Goal: Feedback & Contribution: Submit feedback/report problem

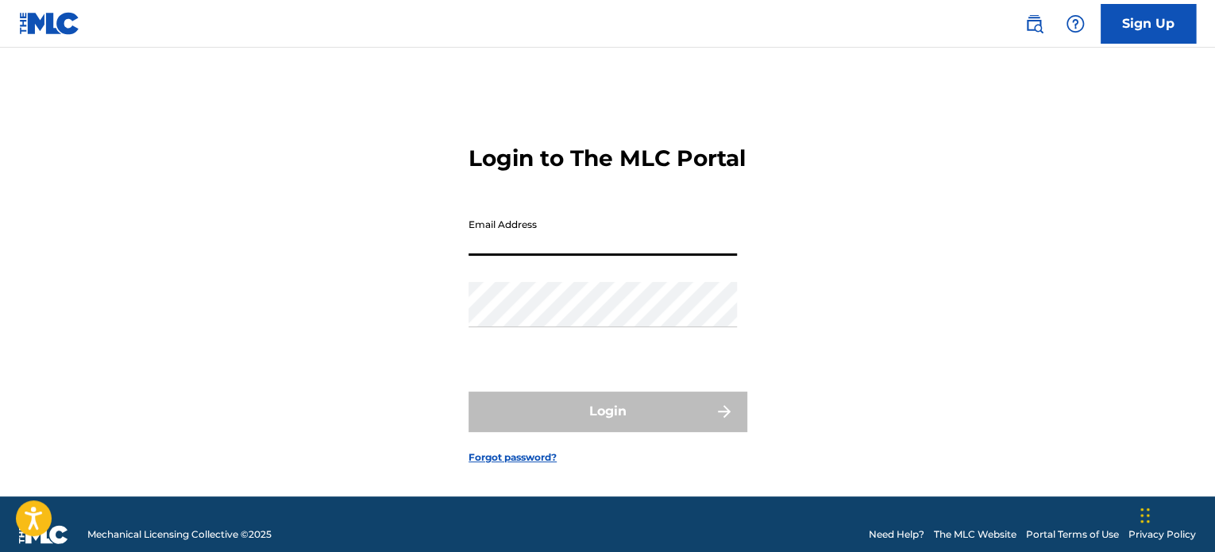
click at [511, 253] on input "Email Address" at bounding box center [602, 232] width 268 height 45
type input "[PERSON_NAME][EMAIL_ADDRESS][DOMAIN_NAME]"
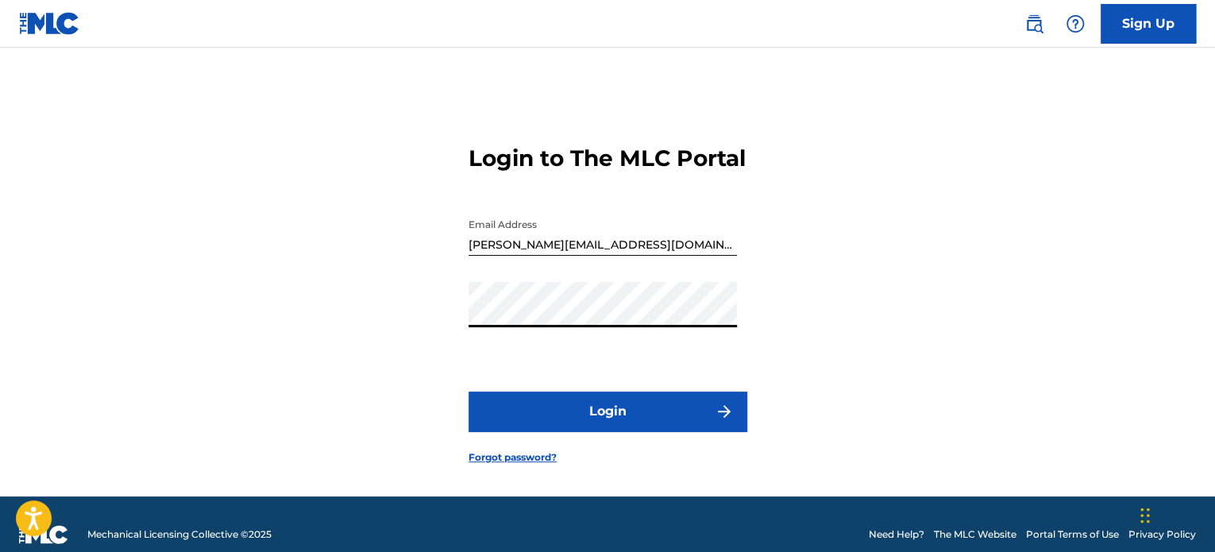
click at [468, 391] on button "Login" at bounding box center [607, 411] width 278 height 40
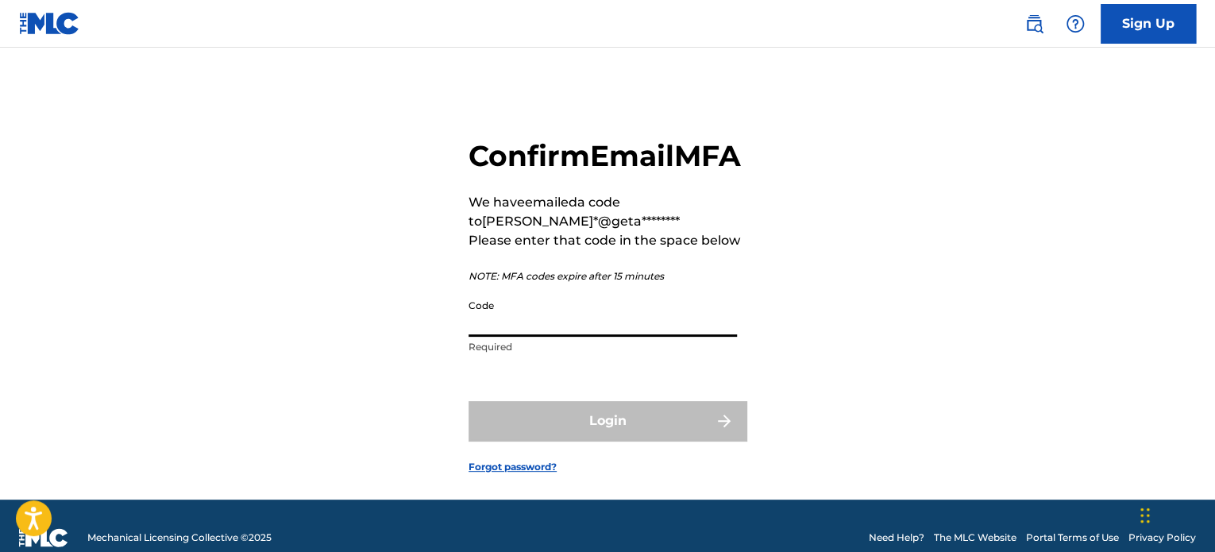
click at [572, 337] on input "Code" at bounding box center [602, 313] width 268 height 45
paste input "367834"
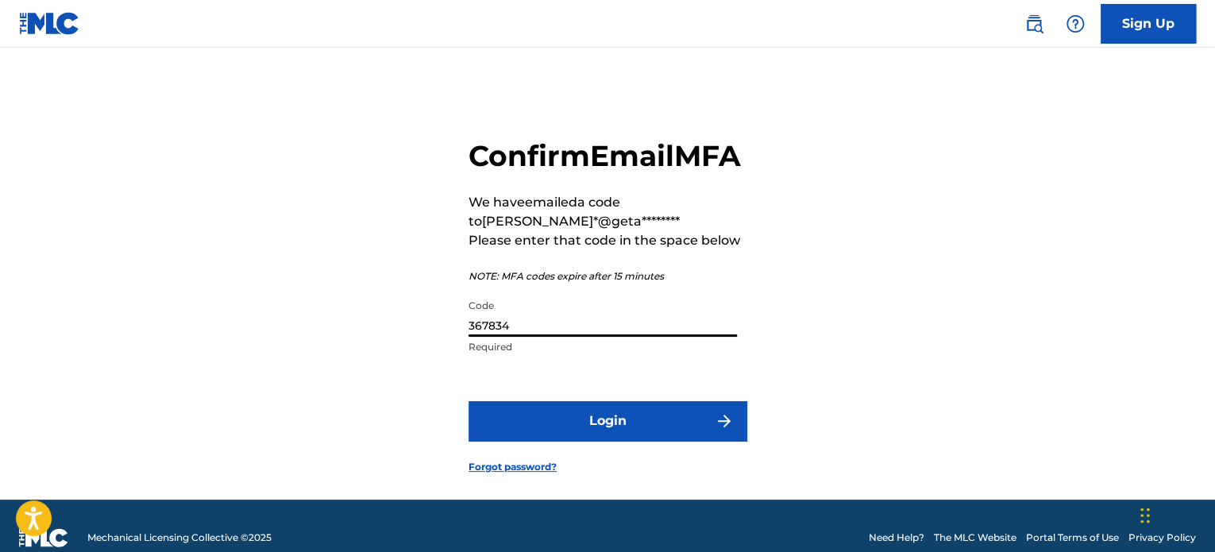
type input "367834"
click at [612, 441] on button "Login" at bounding box center [607, 421] width 278 height 40
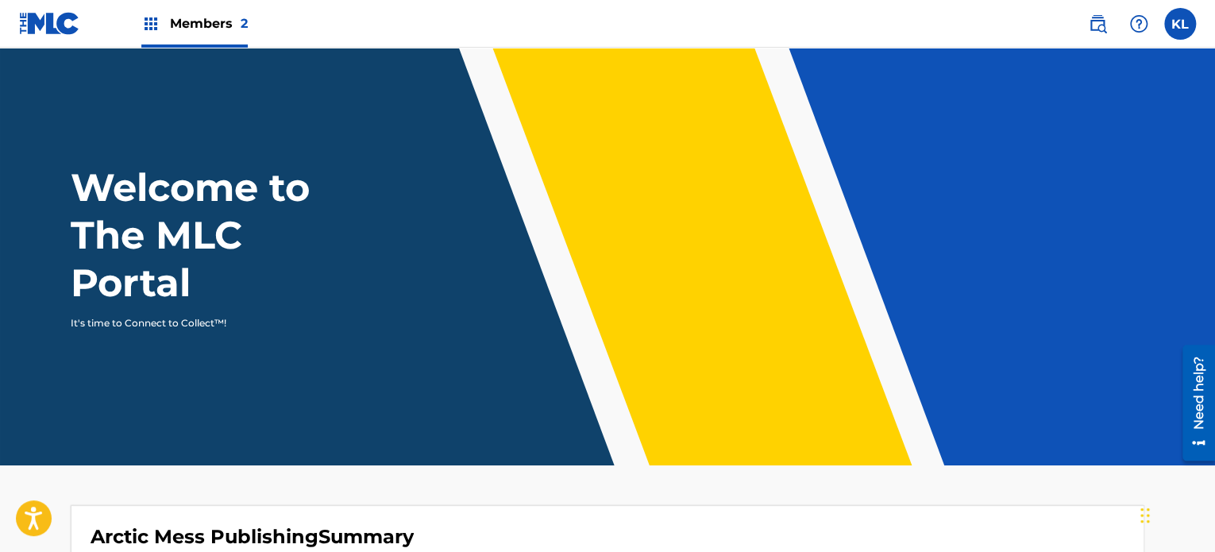
click at [1144, 22] on img at bounding box center [1138, 23] width 19 height 19
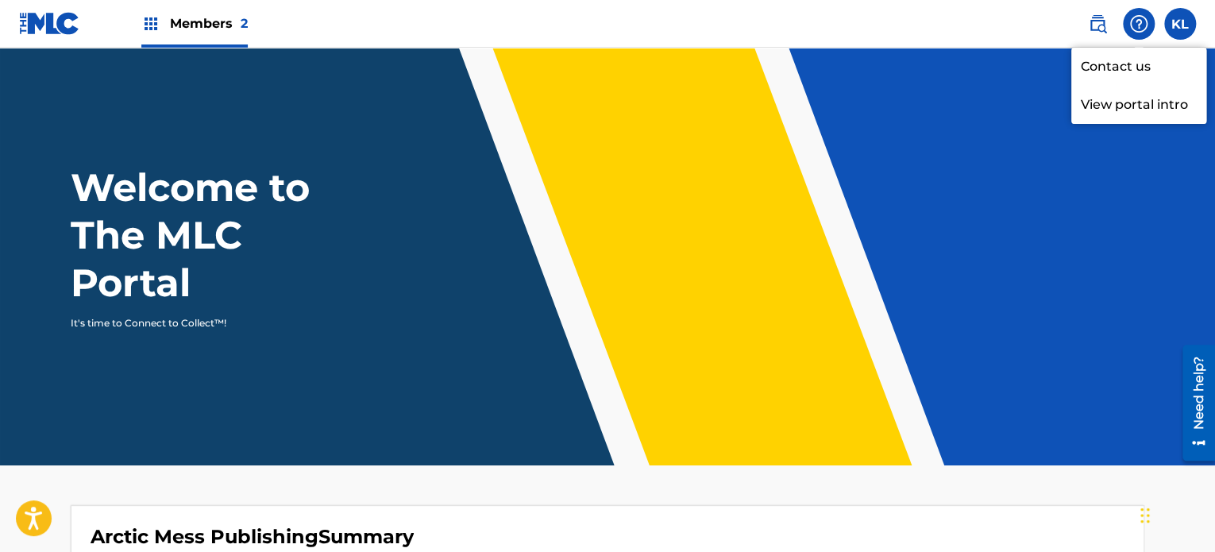
click at [1122, 71] on link "Contact us" at bounding box center [1138, 67] width 135 height 38
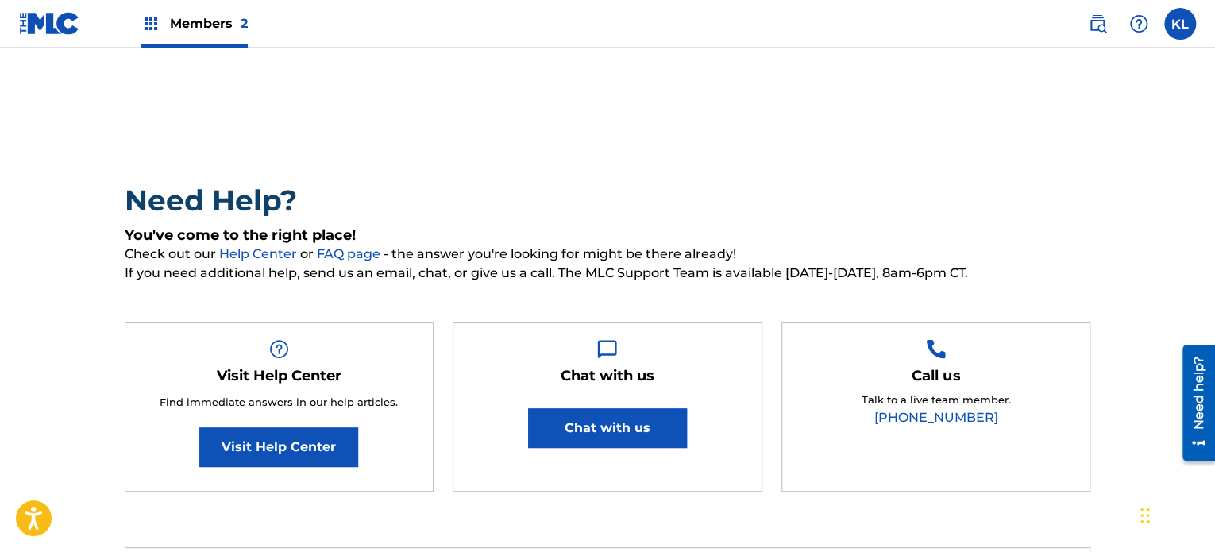
click at [329, 453] on link "Visit Help Center" at bounding box center [278, 447] width 159 height 40
click at [60, 37] on link at bounding box center [49, 23] width 61 height 47
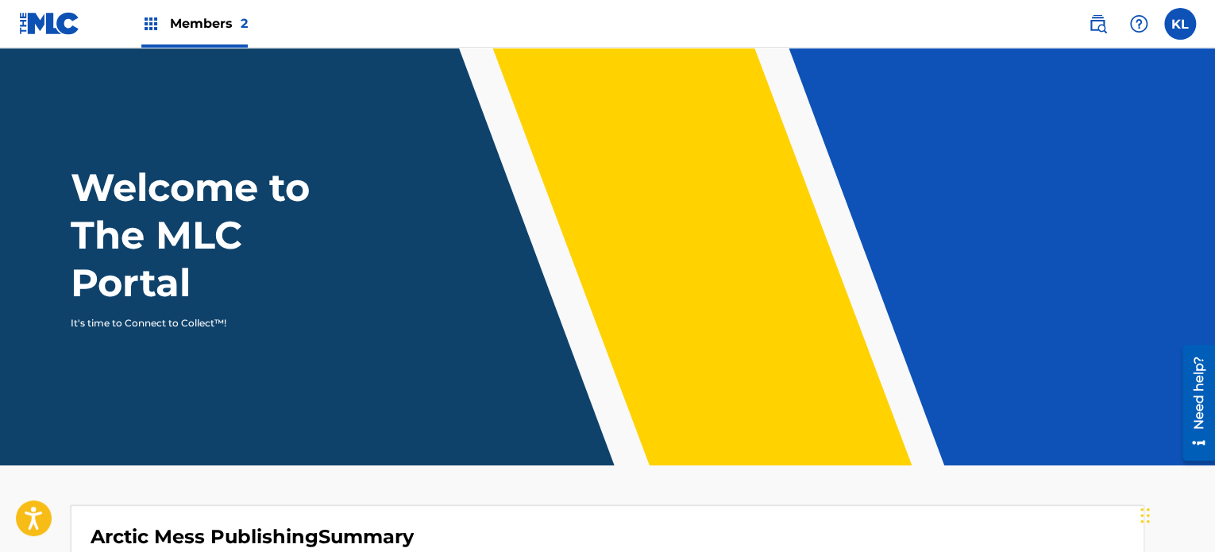
click at [202, 28] on span "Members 2" at bounding box center [209, 23] width 78 height 18
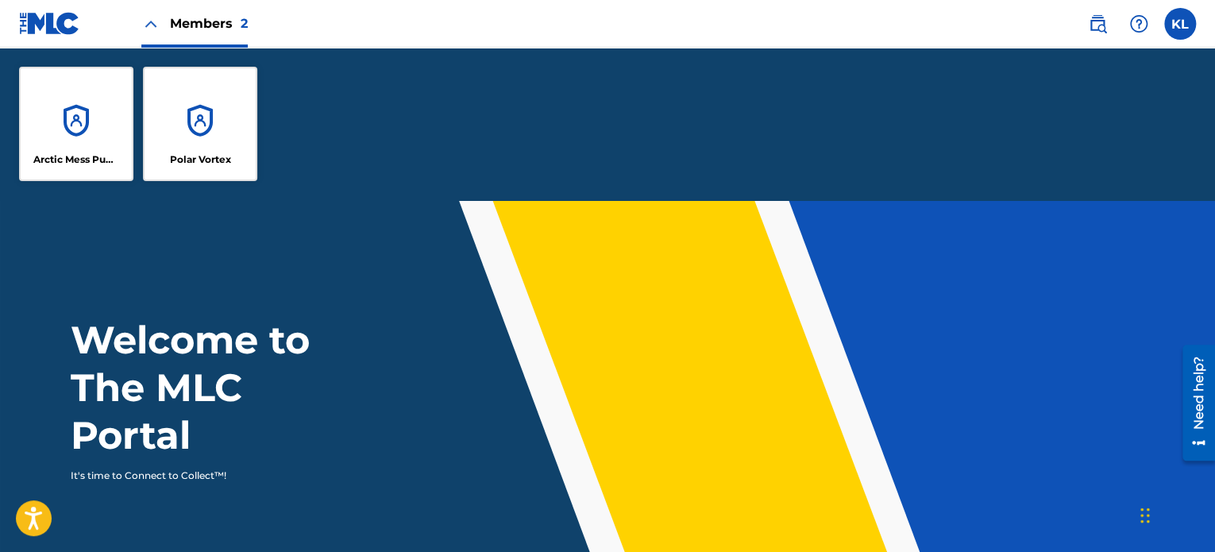
click at [187, 106] on div "Polar Vortex" at bounding box center [200, 124] width 114 height 114
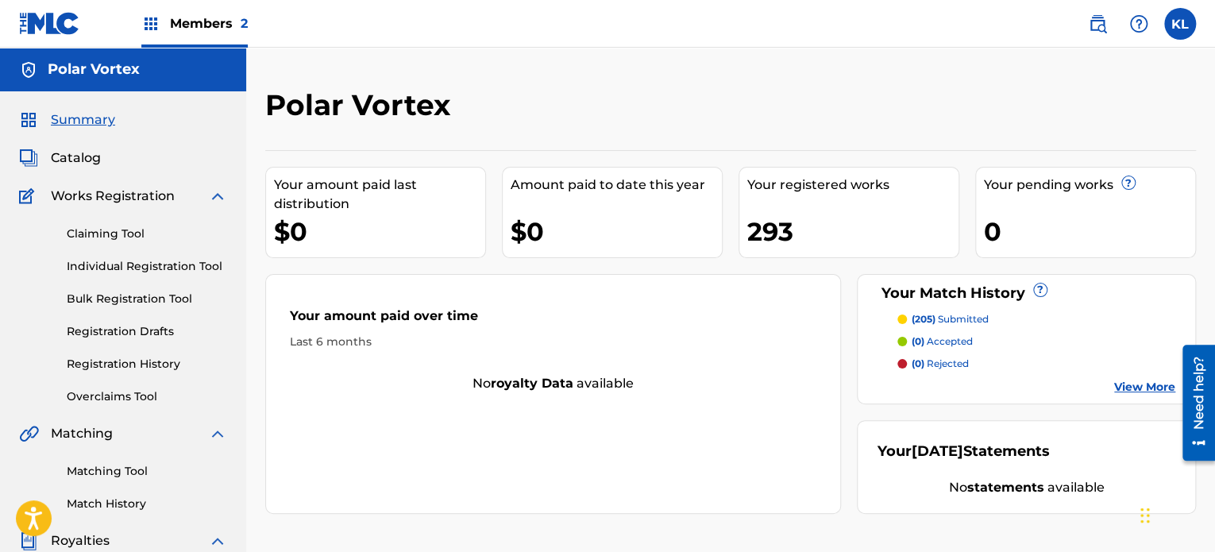
scroll to position [37, 0]
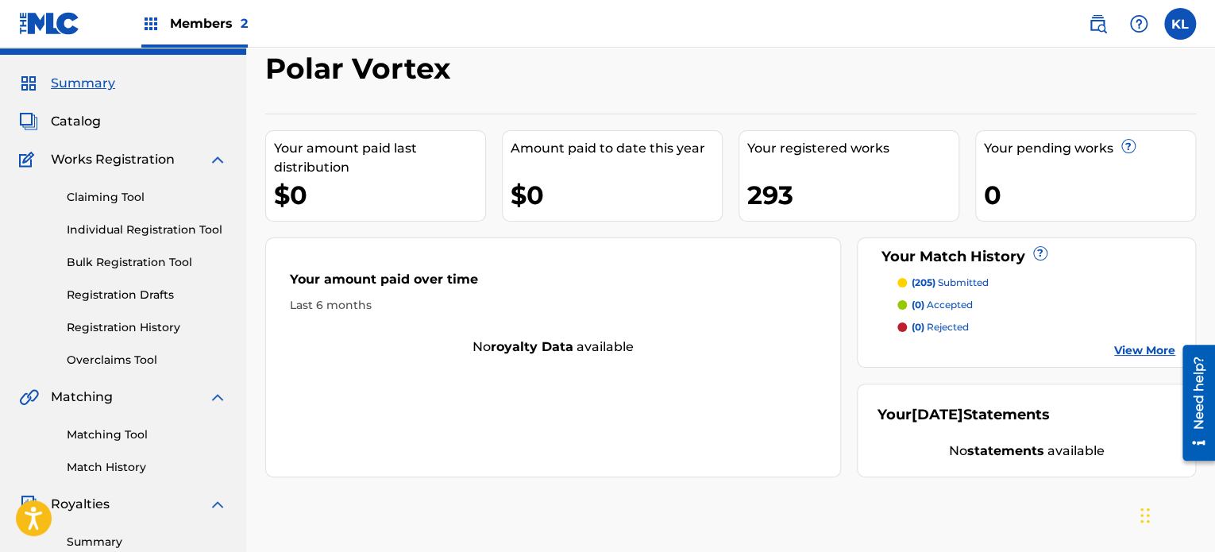
click at [121, 439] on link "Matching Tool" at bounding box center [147, 434] width 160 height 17
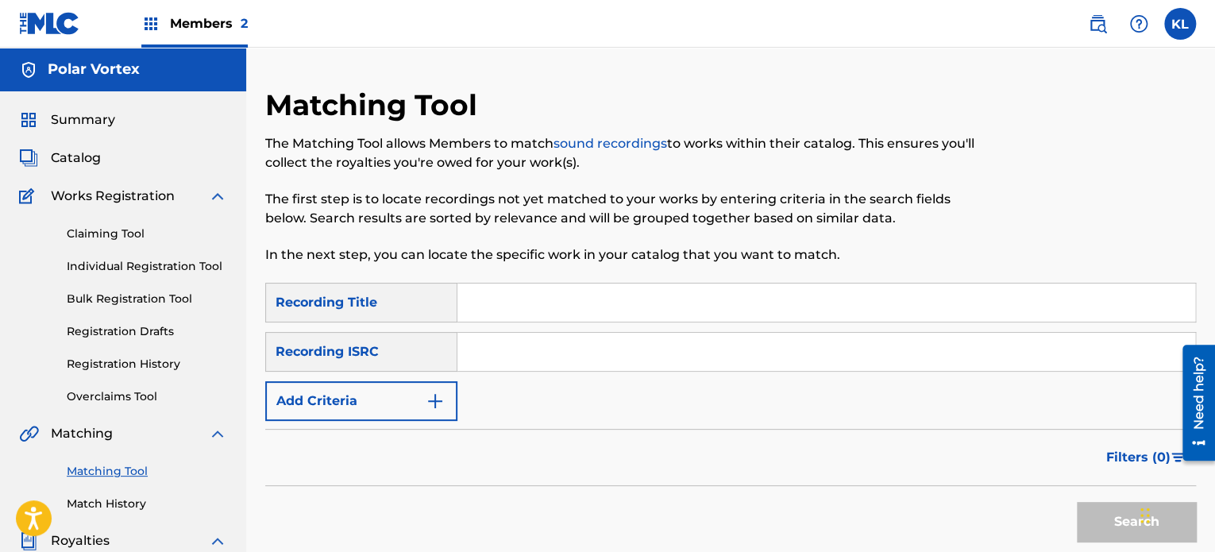
click at [493, 338] on input "Search Form" at bounding box center [825, 352] width 737 height 38
paste input "SE6YL2402152"
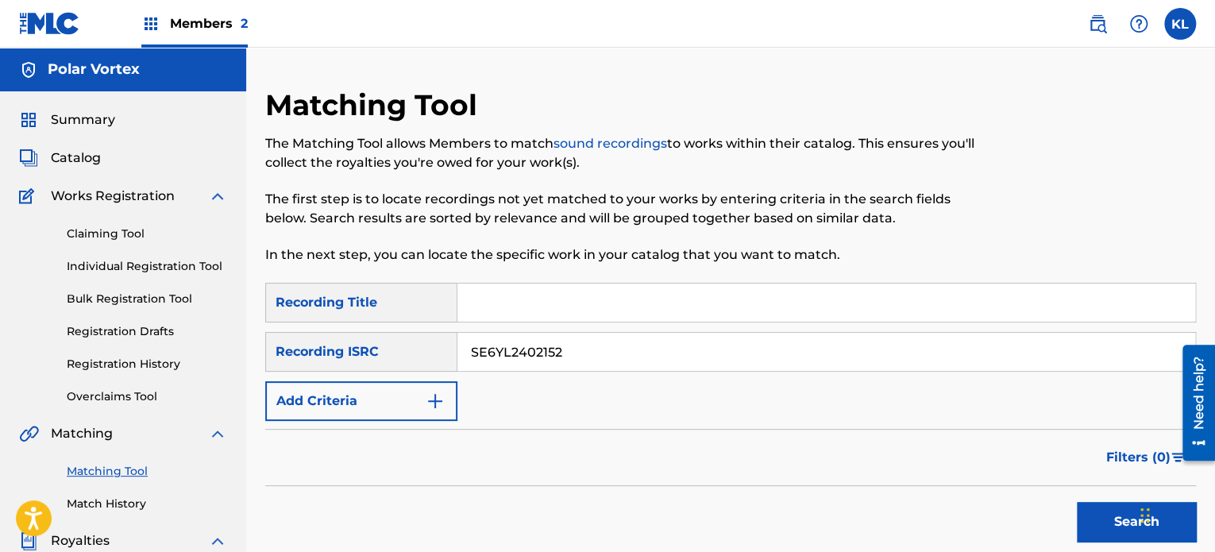
click at [1076, 502] on button "Search" at bounding box center [1135, 522] width 119 height 40
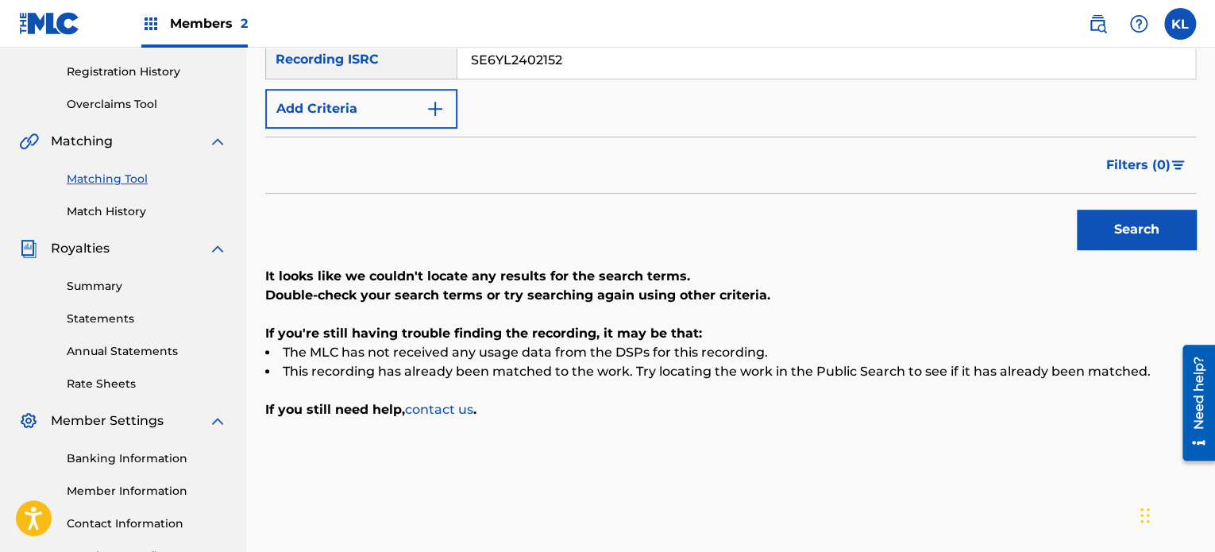
scroll to position [294, 0]
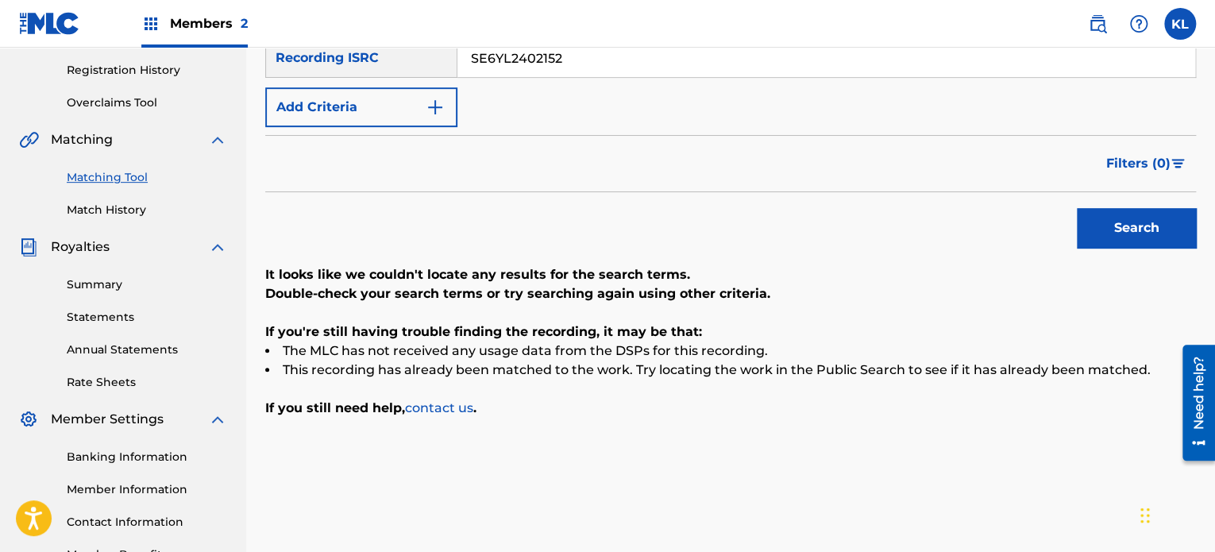
paste input "43"
click at [1076, 208] on button "Search" at bounding box center [1135, 228] width 119 height 40
paste input "54"
click at [1076, 208] on button "Search" at bounding box center [1135, 228] width 119 height 40
paste input "720"
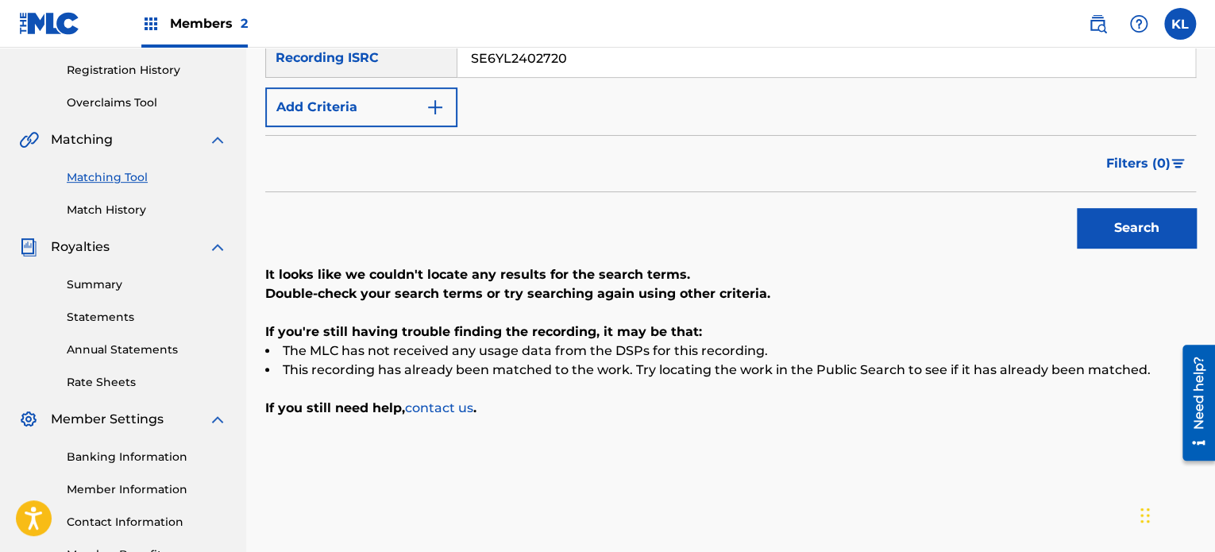
click at [1076, 208] on button "Search" at bounding box center [1135, 228] width 119 height 40
paste input "064"
click at [1076, 208] on button "Search" at bounding box center [1135, 228] width 119 height 40
paste input "2482"
click at [1076, 208] on button "Search" at bounding box center [1135, 228] width 119 height 40
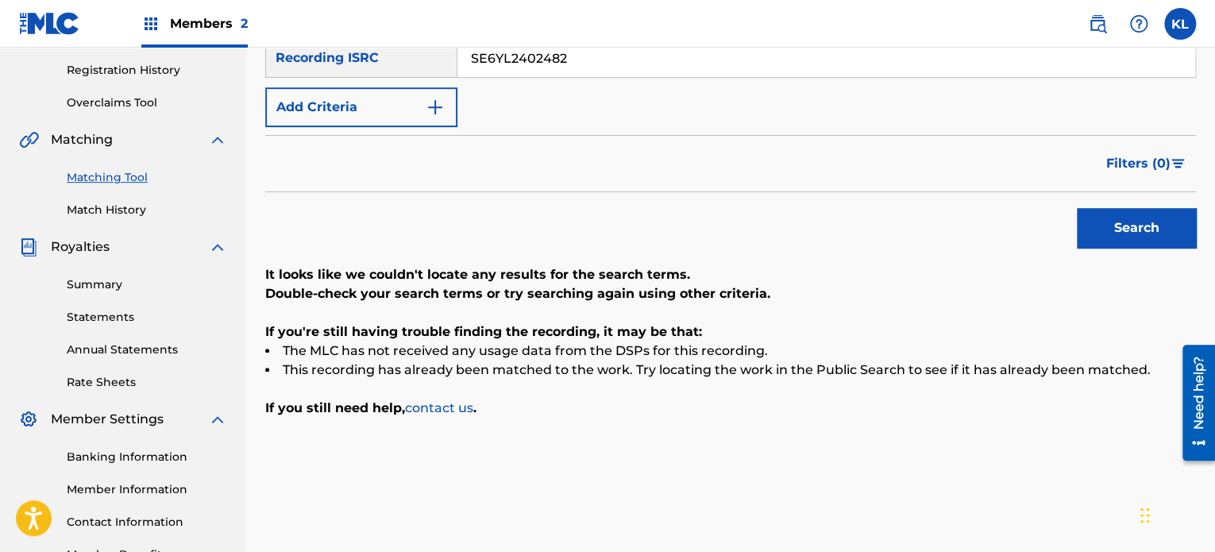
paste input "250"
click at [1076, 208] on button "Search" at bounding box center [1135, 228] width 119 height 40
paste input "721"
click at [1076, 208] on button "Search" at bounding box center [1135, 228] width 119 height 40
paste input "061"
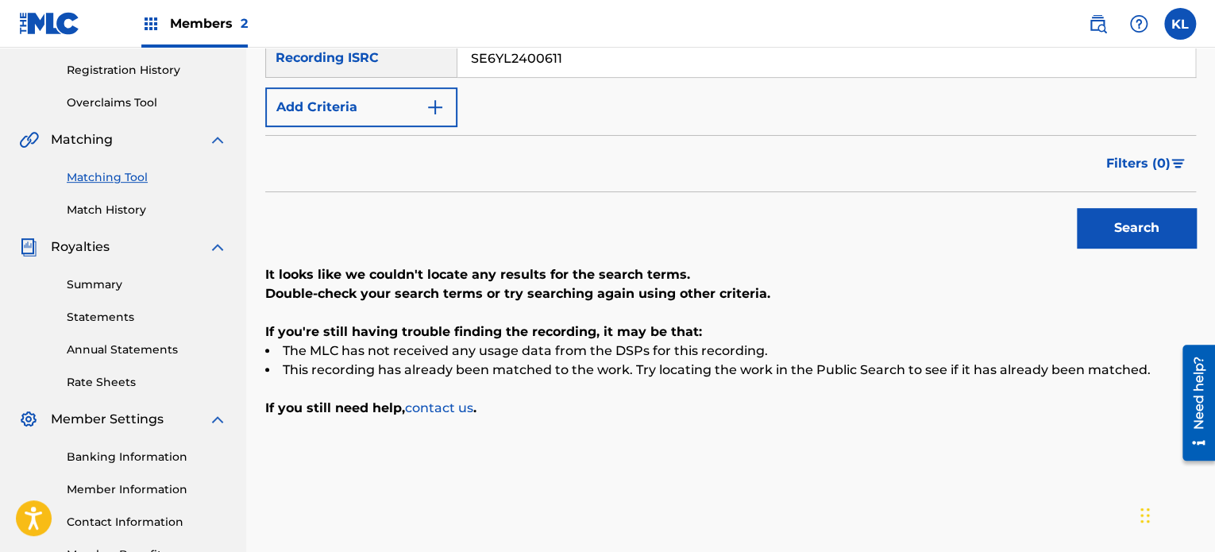
click at [1076, 208] on button "Search" at bounding box center [1135, 228] width 119 height 40
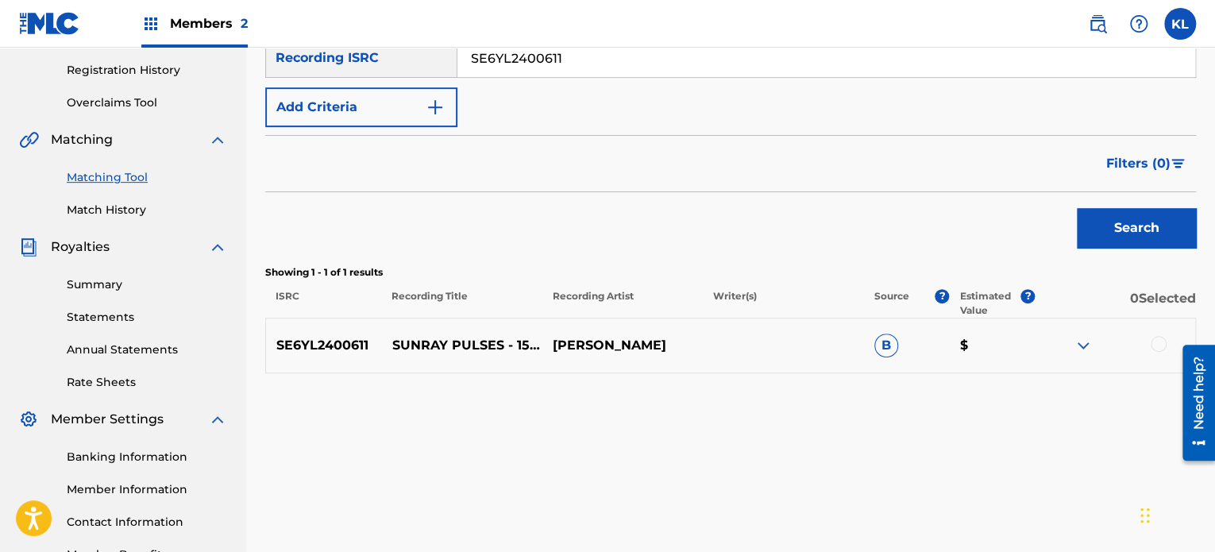
paste input "276"
click at [1076, 208] on button "Search" at bounding box center [1135, 228] width 119 height 40
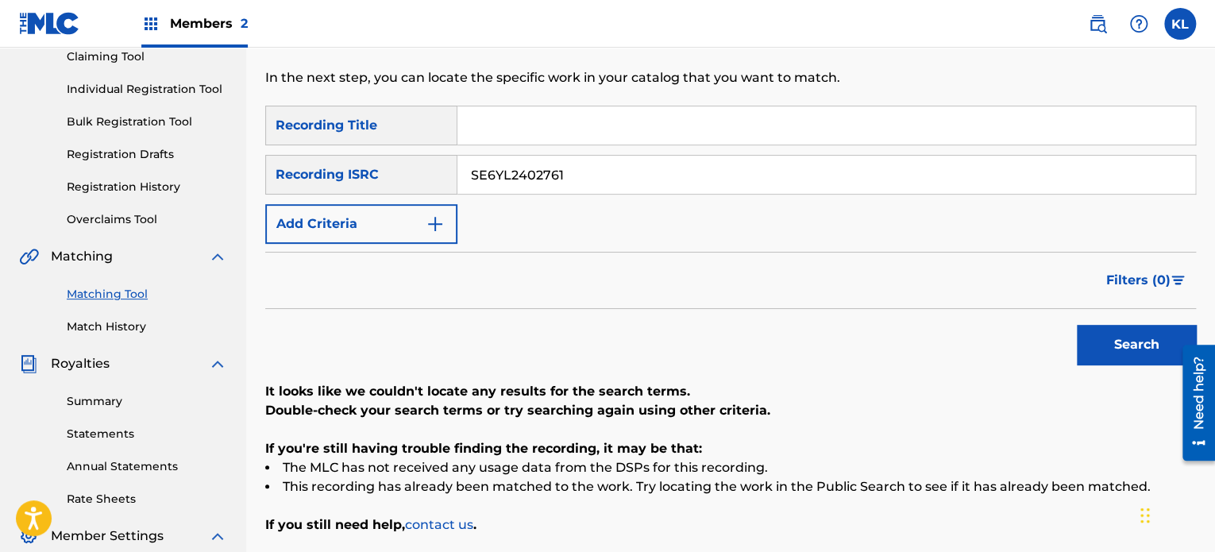
scroll to position [178, 0]
paste input "034"
click at [1076, 324] on button "Search" at bounding box center [1135, 344] width 119 height 40
paste input "509"
click at [1076, 324] on button "Search" at bounding box center [1135, 344] width 119 height 40
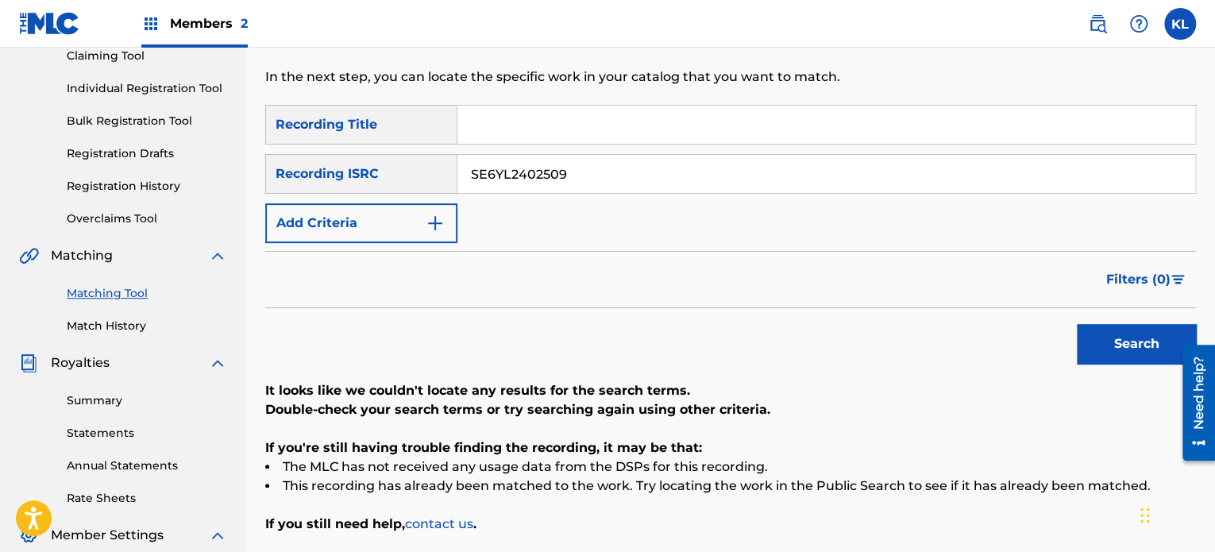
paste input "481"
click at [1076, 324] on button "Search" at bounding box center [1135, 344] width 119 height 40
click at [654, 166] on input "SE6YL2402481" at bounding box center [825, 174] width 737 height 38
paste input "03"
click at [1076, 324] on button "Search" at bounding box center [1135, 344] width 119 height 40
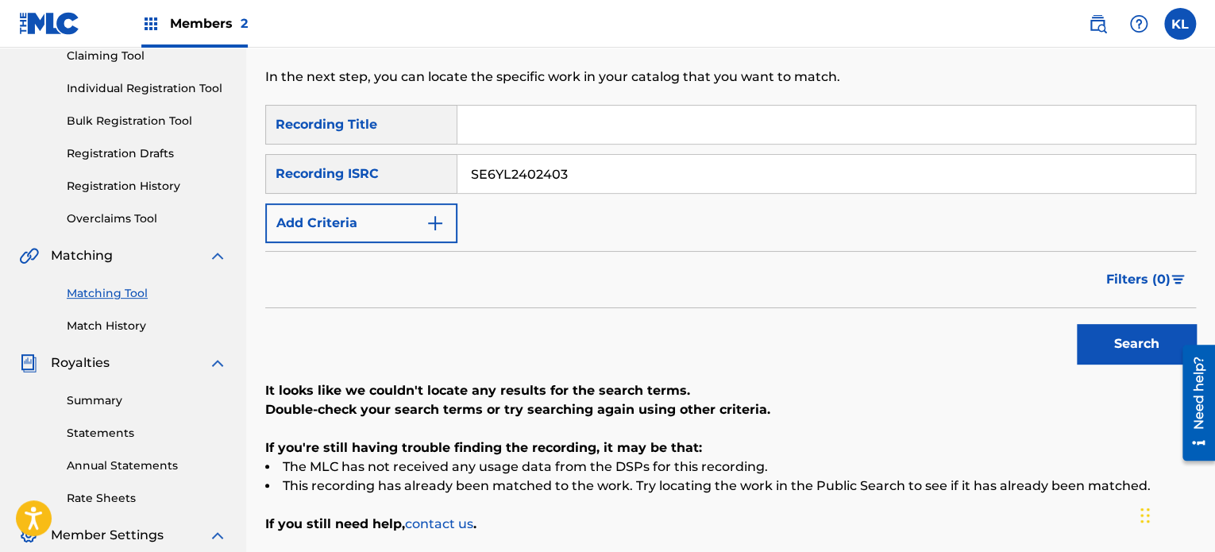
paste input "665"
click at [1076, 324] on button "Search" at bounding box center [1135, 344] width 119 height 40
paste input "1889"
click at [1076, 324] on button "Search" at bounding box center [1135, 344] width 119 height 40
paste input "2877"
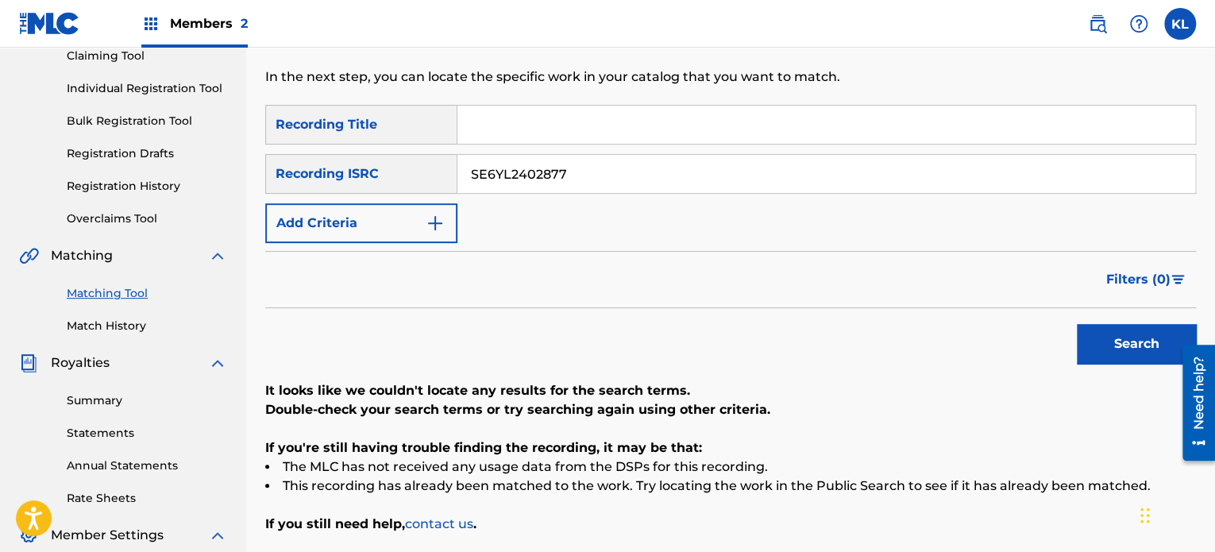
click at [1076, 324] on button "Search" at bounding box center [1135, 344] width 119 height 40
paste input "69"
click at [1076, 324] on button "Search" at bounding box center [1135, 344] width 119 height 40
paste input "658"
click at [1076, 324] on button "Search" at bounding box center [1135, 344] width 119 height 40
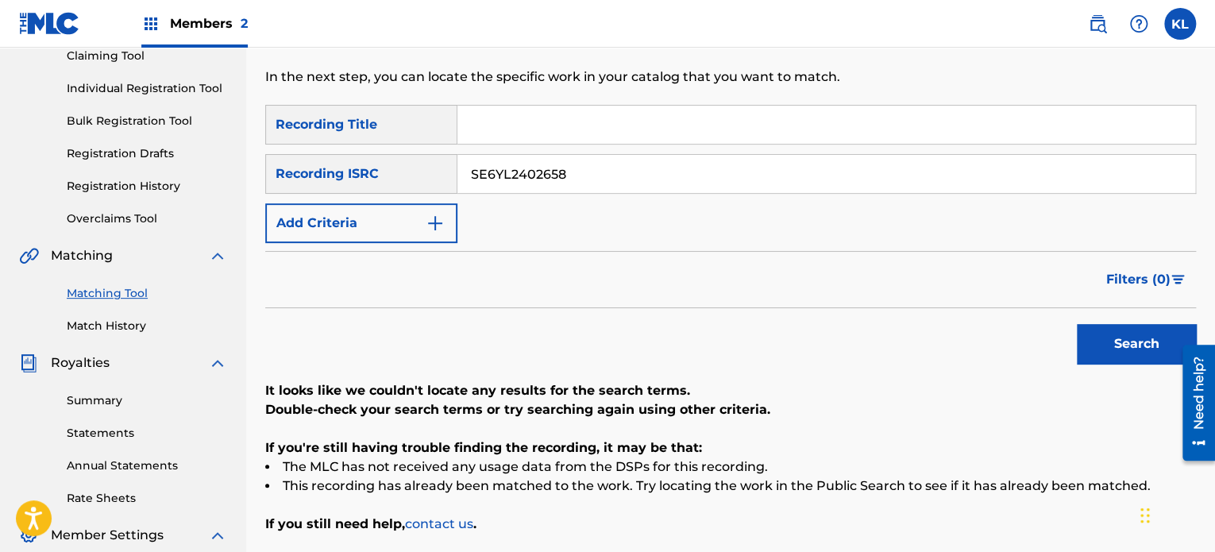
paste input "300739"
click at [1076, 324] on button "Search" at bounding box center [1135, 344] width 119 height 40
click at [654, 166] on input "SE6YL2300739" at bounding box center [825, 174] width 737 height 38
paste input "402797"
click at [1076, 324] on button "Search" at bounding box center [1135, 344] width 119 height 40
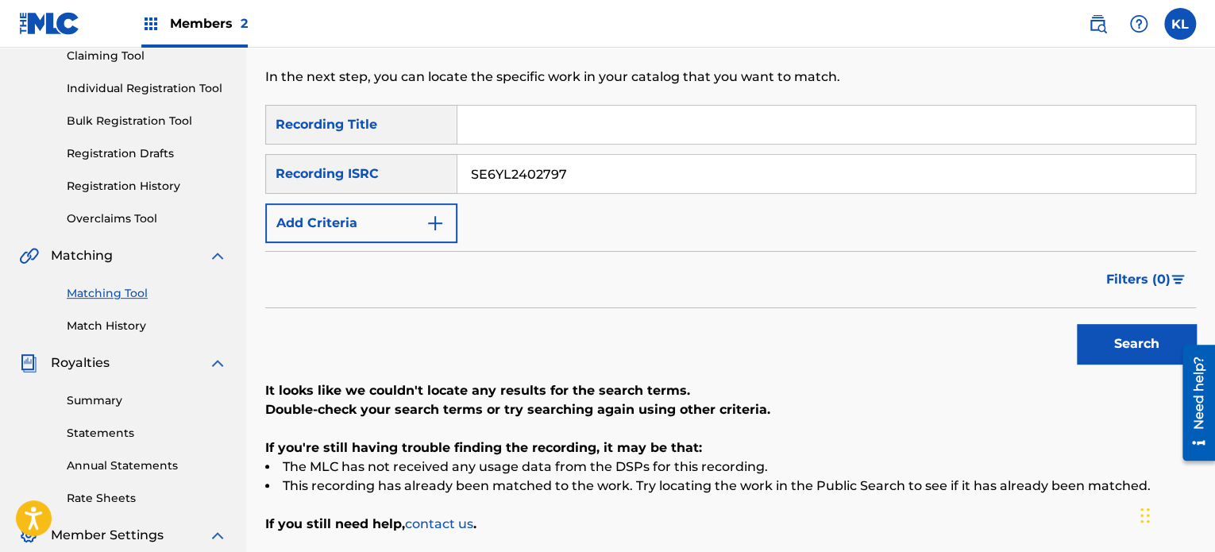
paste input "613"
click at [1076, 324] on button "Search" at bounding box center [1135, 344] width 119 height 40
paste input "866"
click at [1076, 324] on button "Search" at bounding box center [1135, 344] width 119 height 40
paste input "107"
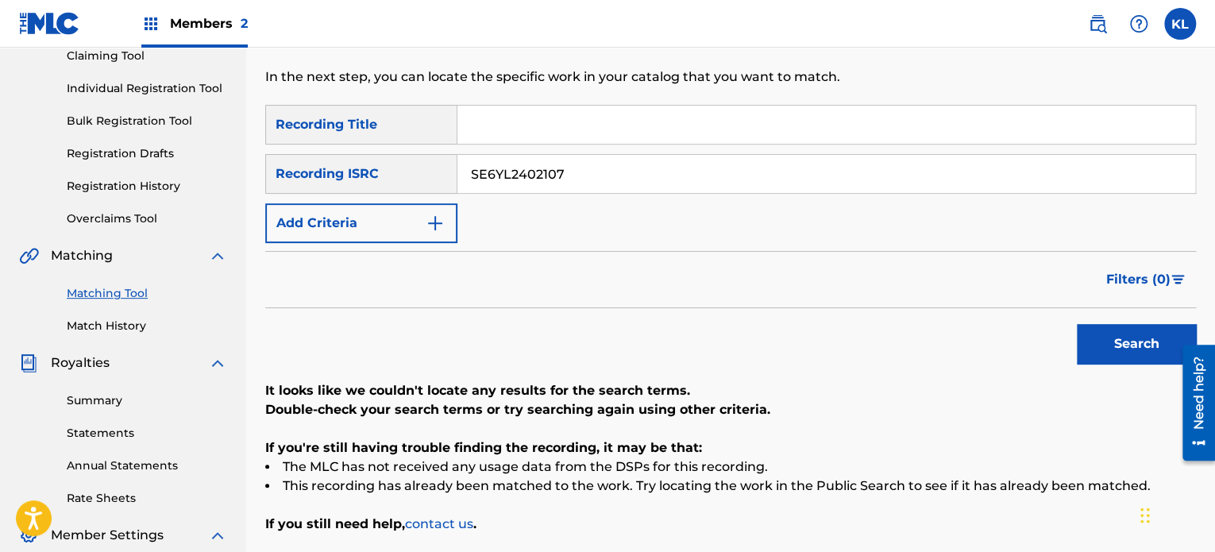
click at [1076, 324] on button "Search" at bounding box center [1135, 344] width 119 height 40
paste input "63"
click at [1076, 324] on button "Search" at bounding box center [1135, 344] width 119 height 40
paste input "833"
click at [1076, 324] on button "Search" at bounding box center [1135, 344] width 119 height 40
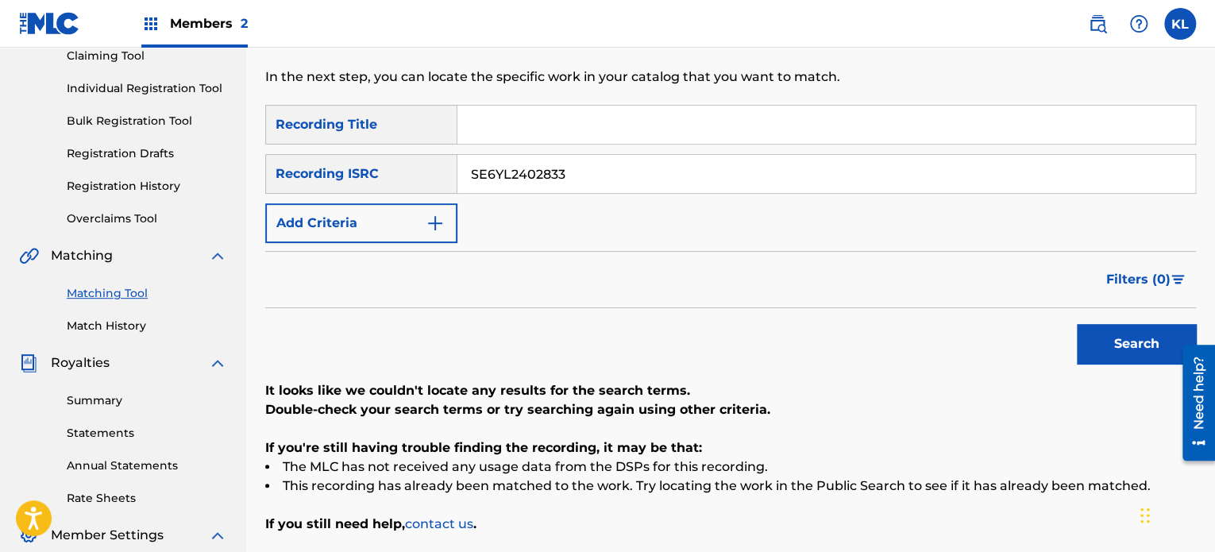
paste input "12"
click at [1076, 324] on button "Search" at bounding box center [1135, 344] width 119 height 40
paste input "240"
click at [1076, 324] on button "Search" at bounding box center [1135, 344] width 119 height 40
paste input "033"
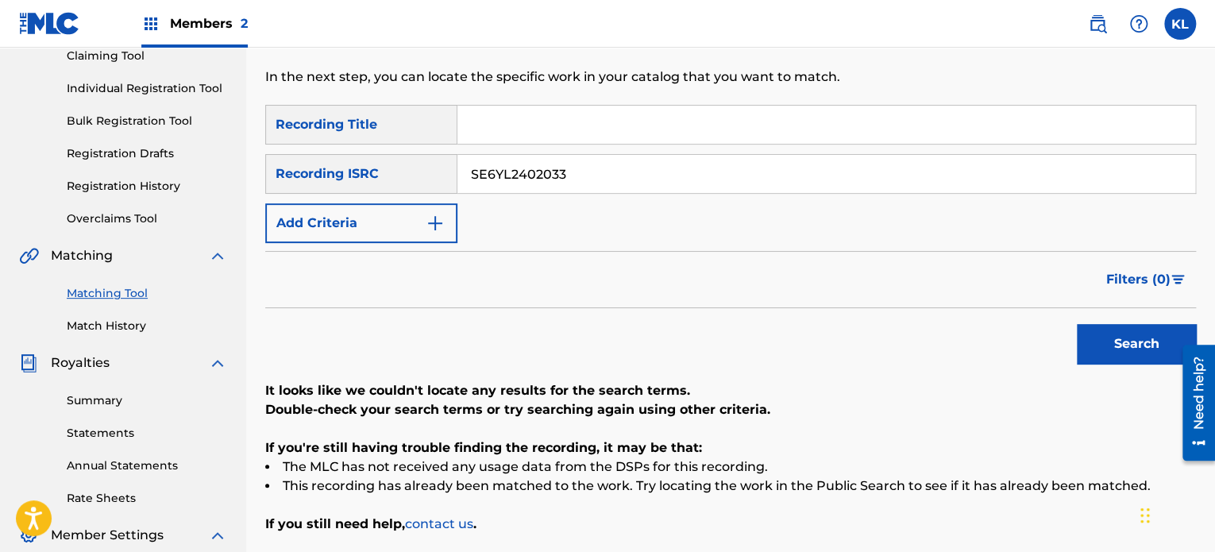
click at [1076, 324] on button "Search" at bounding box center [1135, 344] width 119 height 40
paste input "585"
click at [1076, 324] on button "Search" at bounding box center [1135, 344] width 119 height 40
paste input "311"
click at [1076, 324] on button "Search" at bounding box center [1135, 344] width 119 height 40
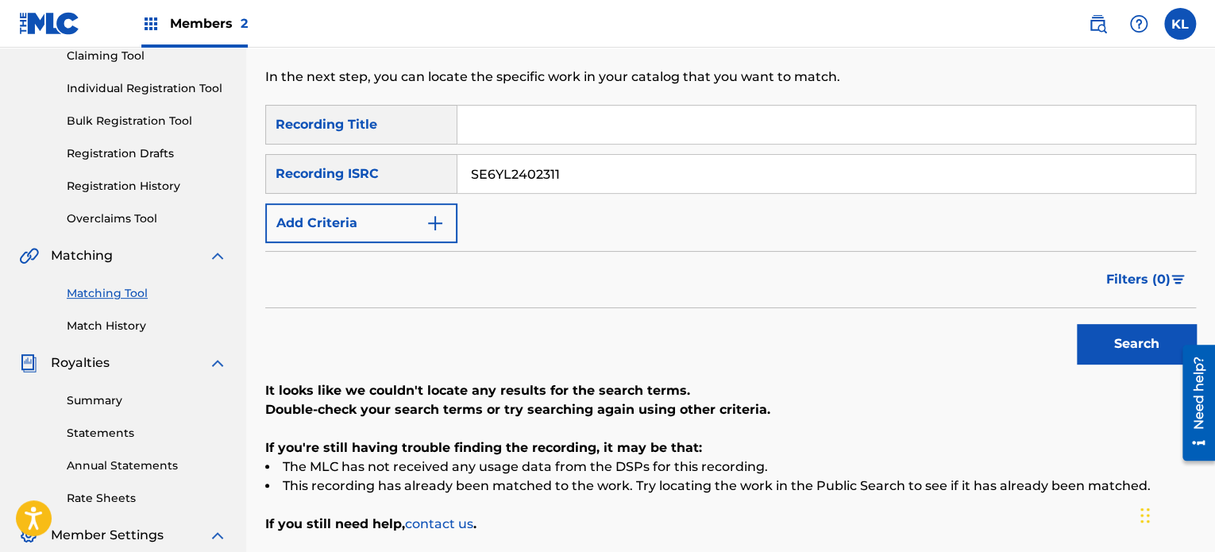
paste input "118"
click at [1076, 324] on button "Search" at bounding box center [1135, 344] width 119 height 40
paste input "074"
click at [1076, 324] on button "Search" at bounding box center [1135, 344] width 119 height 40
paste input "505"
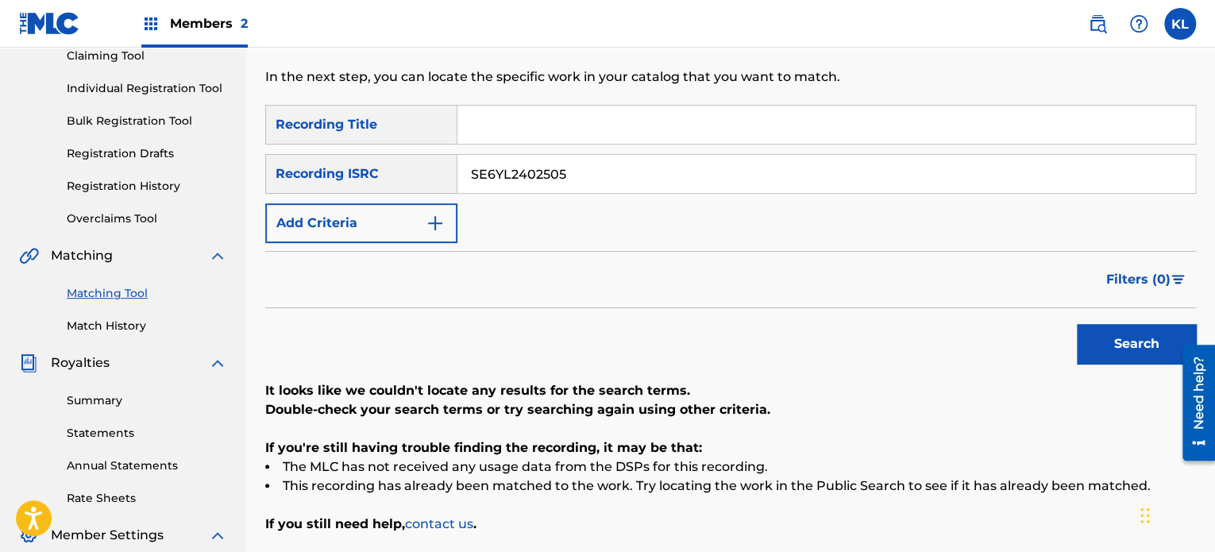
click at [1076, 324] on button "Search" at bounding box center [1135, 344] width 119 height 40
paste input "1920"
click at [1076, 324] on button "Search" at bounding box center [1135, 344] width 119 height 40
paste input "2358"
click at [1076, 324] on button "Search" at bounding box center [1135, 344] width 119 height 40
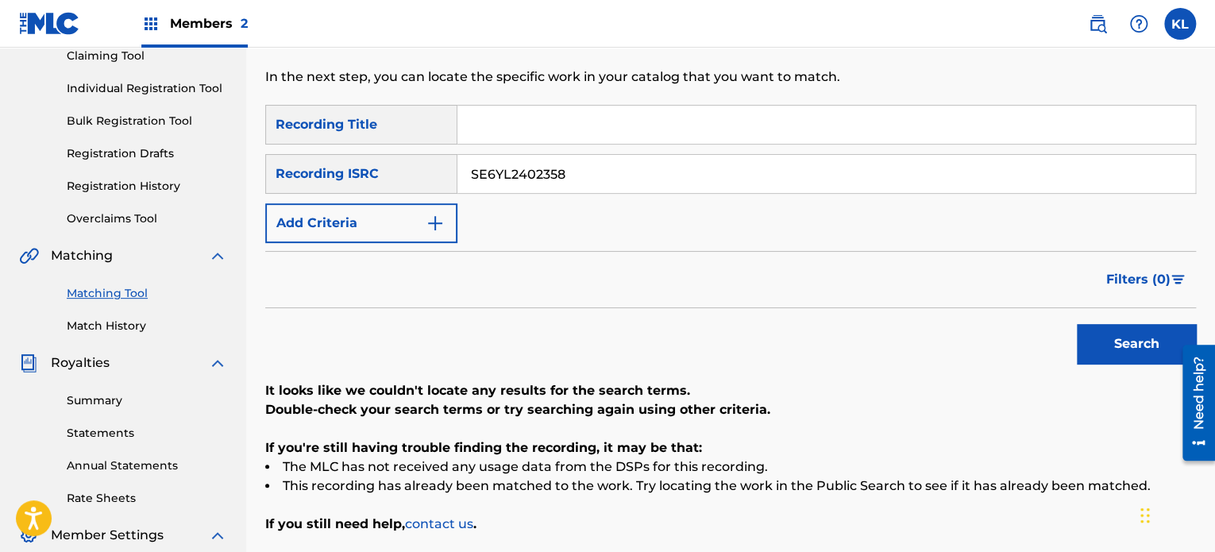
paste input "29"
click at [1076, 324] on button "Search" at bounding box center [1135, 344] width 119 height 40
paste input "44"
click at [1076, 324] on button "Search" at bounding box center [1135, 344] width 119 height 40
paste input "758"
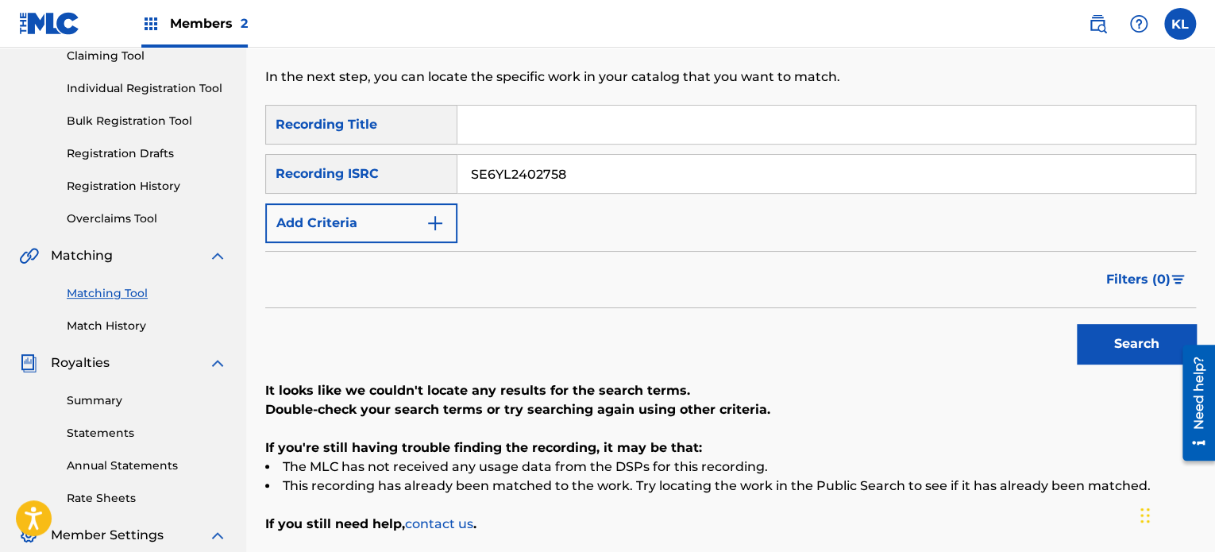
click at [1076, 324] on button "Search" at bounding box center [1135, 344] width 119 height 40
paste input "832"
click at [1076, 324] on button "Search" at bounding box center [1135, 344] width 119 height 40
paste input "241"
click at [1076, 324] on button "Search" at bounding box center [1135, 344] width 119 height 40
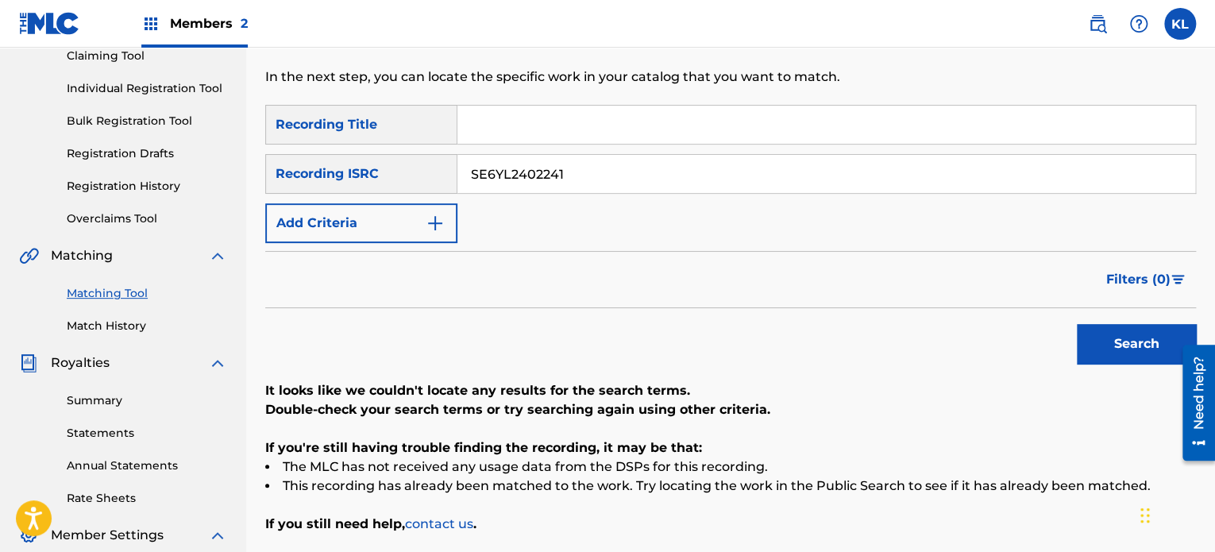
paste input "3"
click at [1076, 324] on button "Search" at bounding box center [1135, 344] width 119 height 40
paste input "478"
click at [1076, 324] on button "Search" at bounding box center [1135, 344] width 119 height 40
paste input "144"
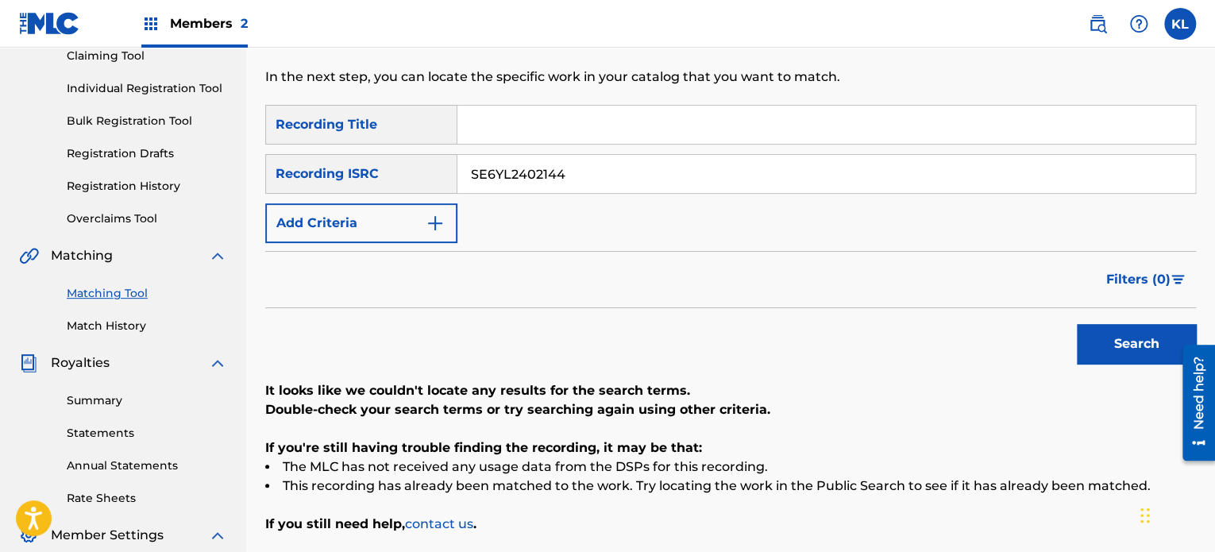
click at [1076, 324] on button "Search" at bounding box center [1135, 344] width 119 height 40
paste input "718"
click at [1076, 324] on button "Search" at bounding box center [1135, 344] width 119 height 40
paste input "7"
click at [1076, 324] on button "Search" at bounding box center [1135, 344] width 119 height 40
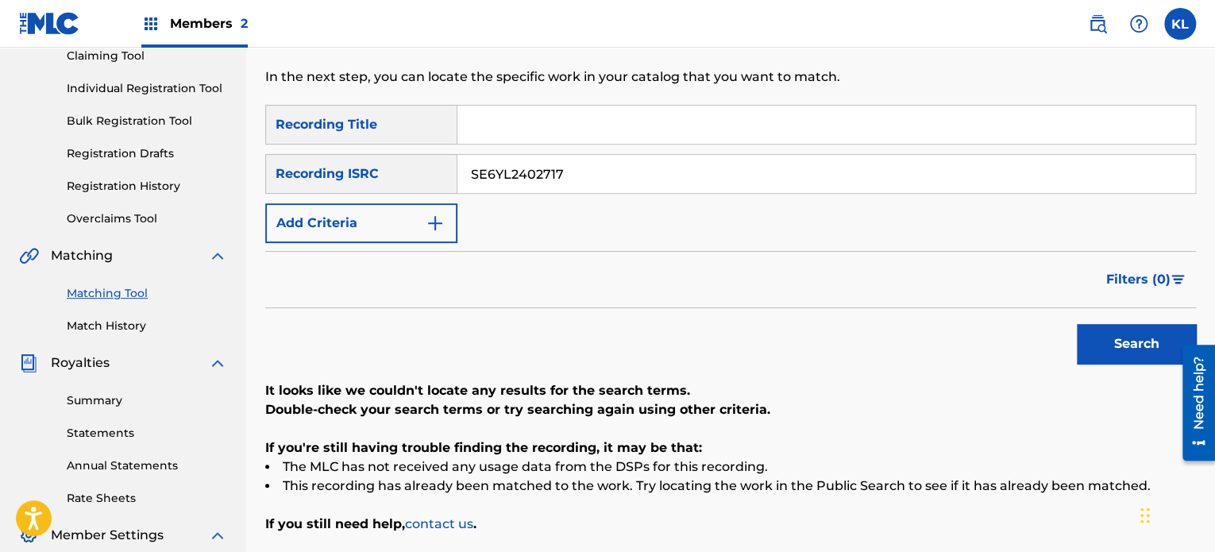
paste input "332"
click at [1076, 324] on button "Search" at bounding box center [1135, 344] width 119 height 40
paste input "629"
click at [1076, 324] on button "Search" at bounding box center [1135, 344] width 119 height 40
paste input "04"
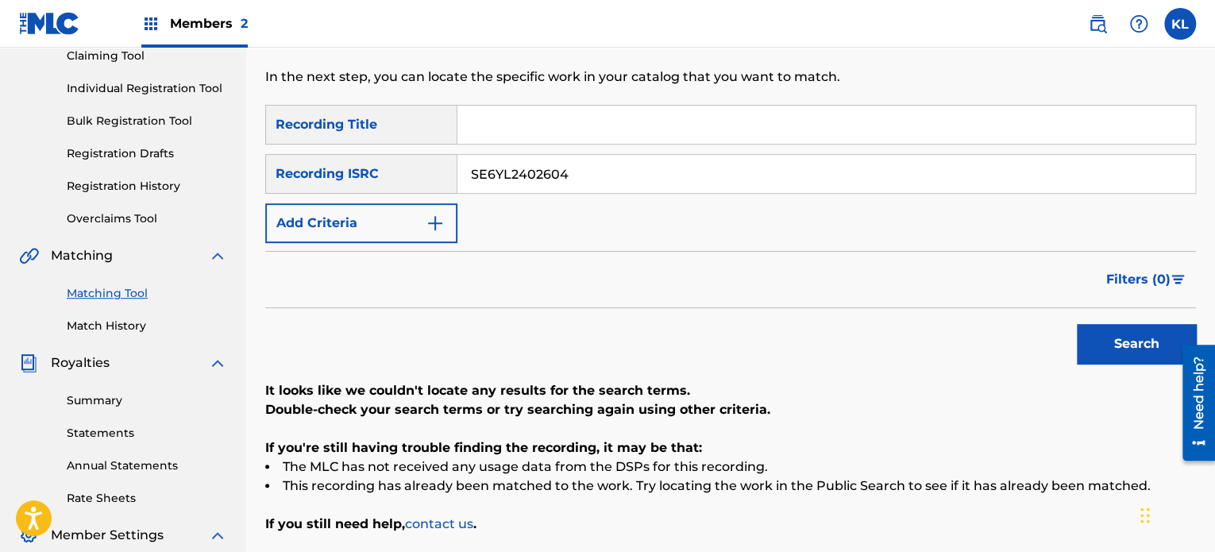
click at [1076, 324] on button "Search" at bounding box center [1135, 344] width 119 height 40
paste input "1839"
click at [1076, 324] on button "Search" at bounding box center [1135, 344] width 119 height 40
paste input "2090"
click at [1076, 324] on button "Search" at bounding box center [1135, 344] width 119 height 40
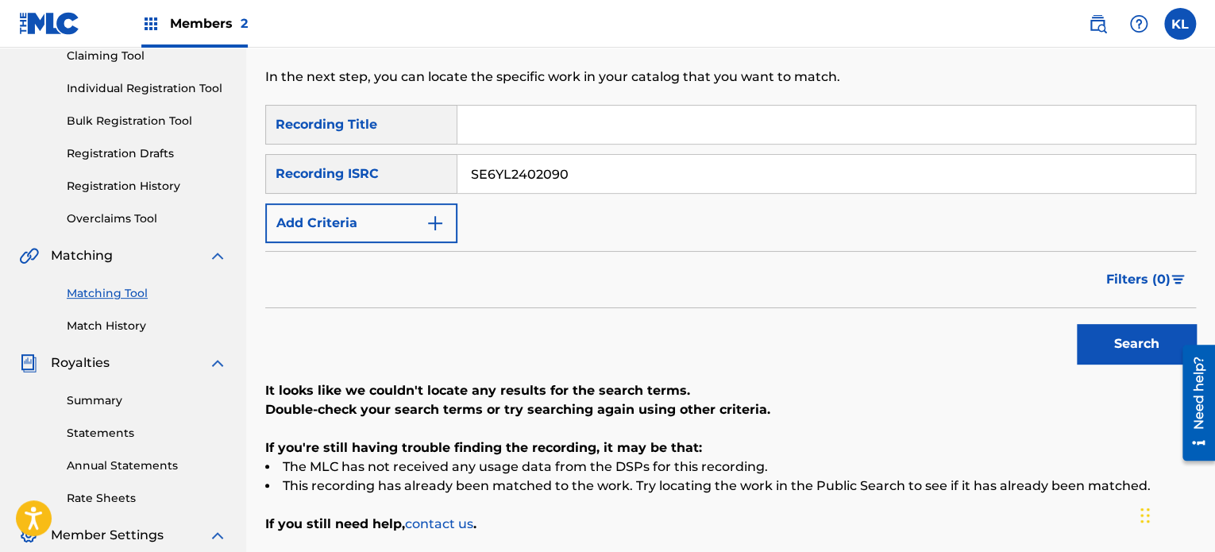
paste input "899"
click at [1076, 324] on button "Search" at bounding box center [1135, 344] width 119 height 40
paste input "212"
click at [1076, 324] on button "Search" at bounding box center [1135, 344] width 119 height 40
paste input "1850"
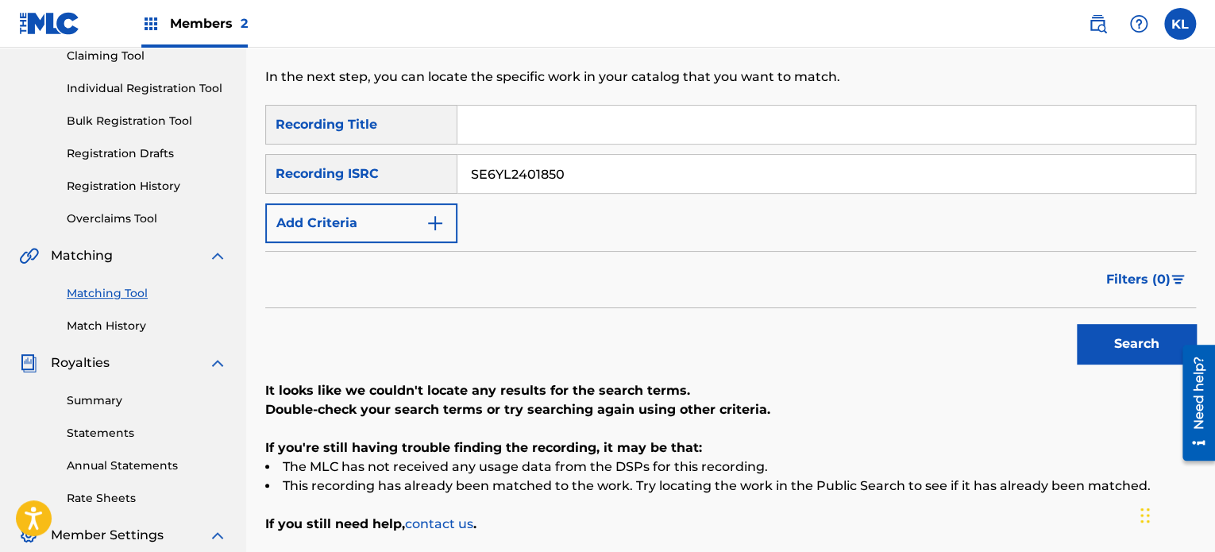
click at [1076, 324] on button "Search" at bounding box center [1135, 344] width 119 height 40
paste input "2631"
click at [1076, 324] on button "Search" at bounding box center [1135, 344] width 119 height 40
paste input "359"
click at [1076, 324] on button "Search" at bounding box center [1135, 344] width 119 height 40
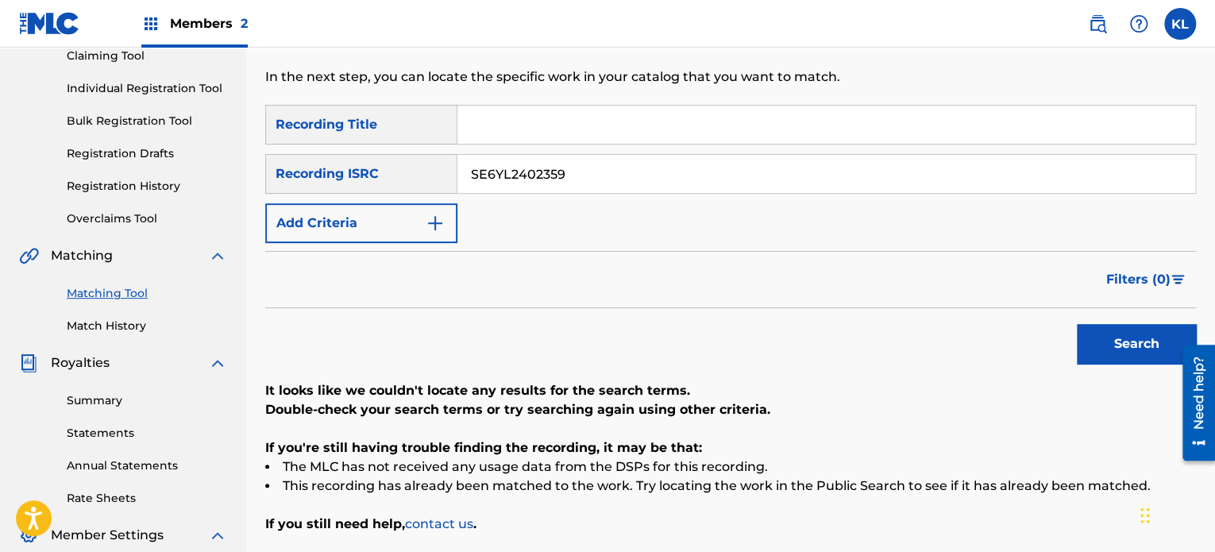
paste input "903"
click at [1076, 324] on button "Search" at bounding box center [1135, 344] width 119 height 40
paste input "51"
click at [1076, 324] on button "Search" at bounding box center [1135, 344] width 119 height 40
paste input "752"
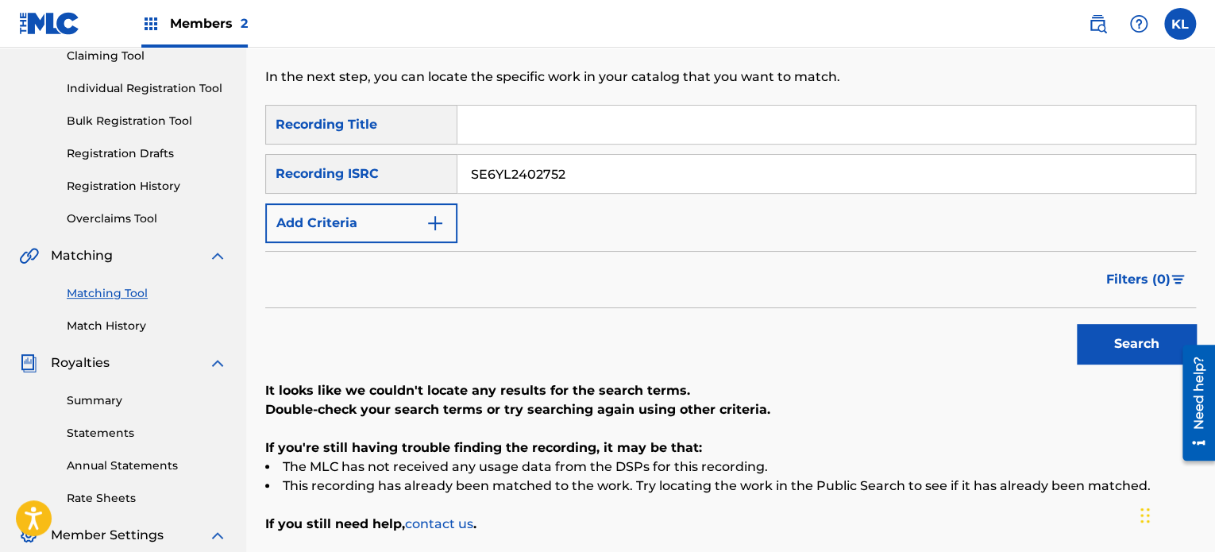
click at [1076, 324] on button "Search" at bounding box center [1135, 344] width 119 height 40
paste input "165"
click at [1076, 324] on button "Search" at bounding box center [1135, 344] width 119 height 40
paste input "3"
click at [1076, 324] on button "Search" at bounding box center [1135, 344] width 119 height 40
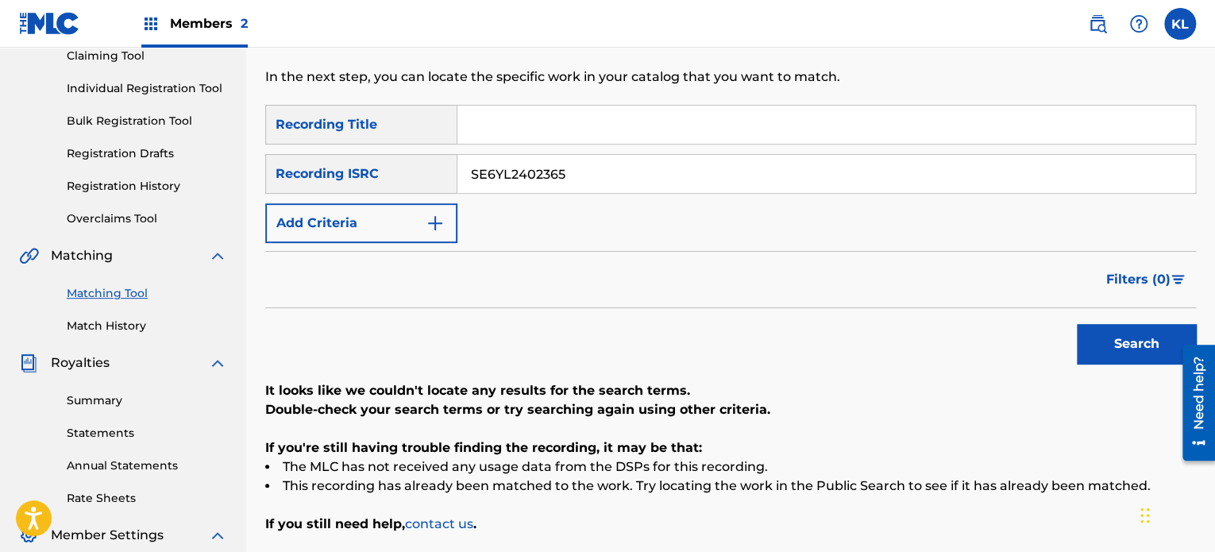
paste input "452"
click at [1076, 324] on button "Search" at bounding box center [1135, 344] width 119 height 40
paste input "049"
click at [1076, 324] on button "Search" at bounding box center [1135, 344] width 119 height 40
paste input "363"
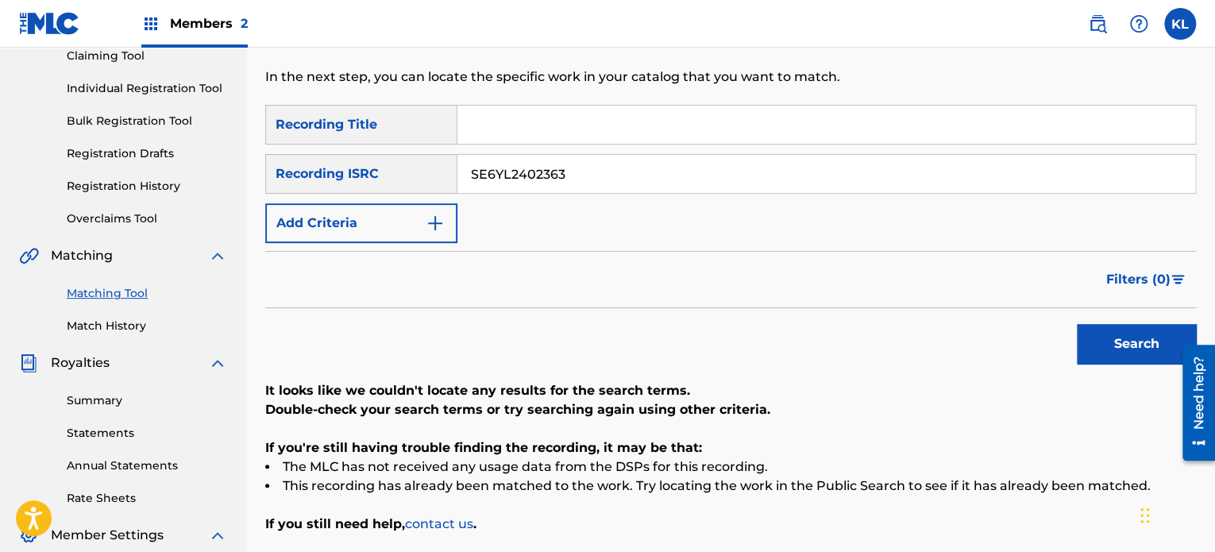
click at [1076, 324] on button "Search" at bounding box center [1135, 344] width 119 height 40
paste input "91"
click at [1076, 324] on button "Search" at bounding box center [1135, 344] width 119 height 40
paste input "184"
click at [1076, 324] on button "Search" at bounding box center [1135, 344] width 119 height 40
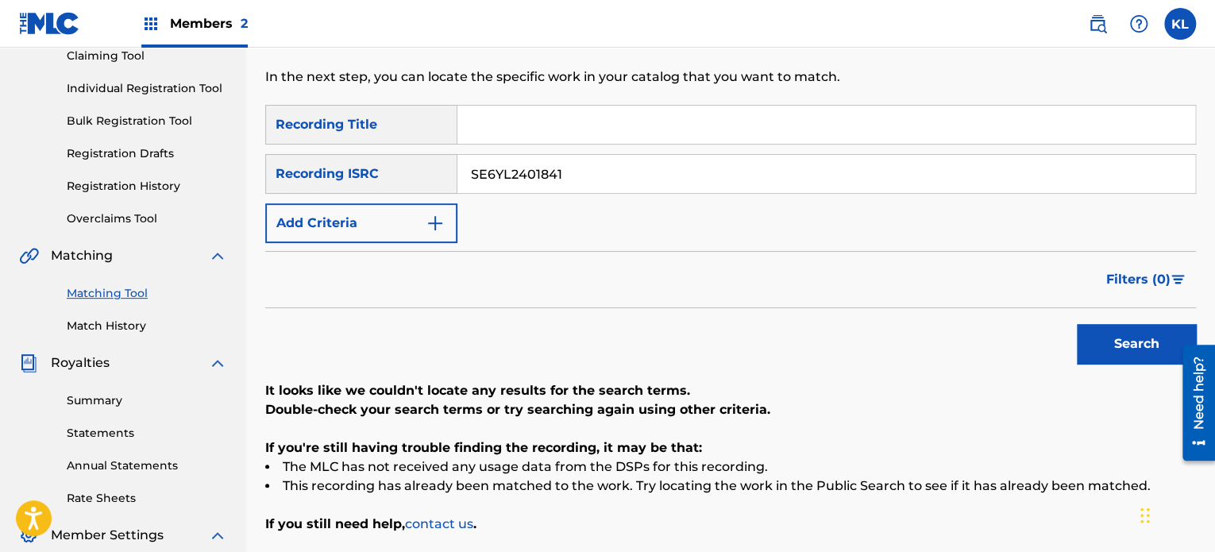
paste input "24"
click at [1076, 324] on button "Search" at bounding box center [1135, 344] width 119 height 40
paste input "192"
click at [1076, 324] on button "Search" at bounding box center [1135, 344] width 119 height 40
paste input "17"
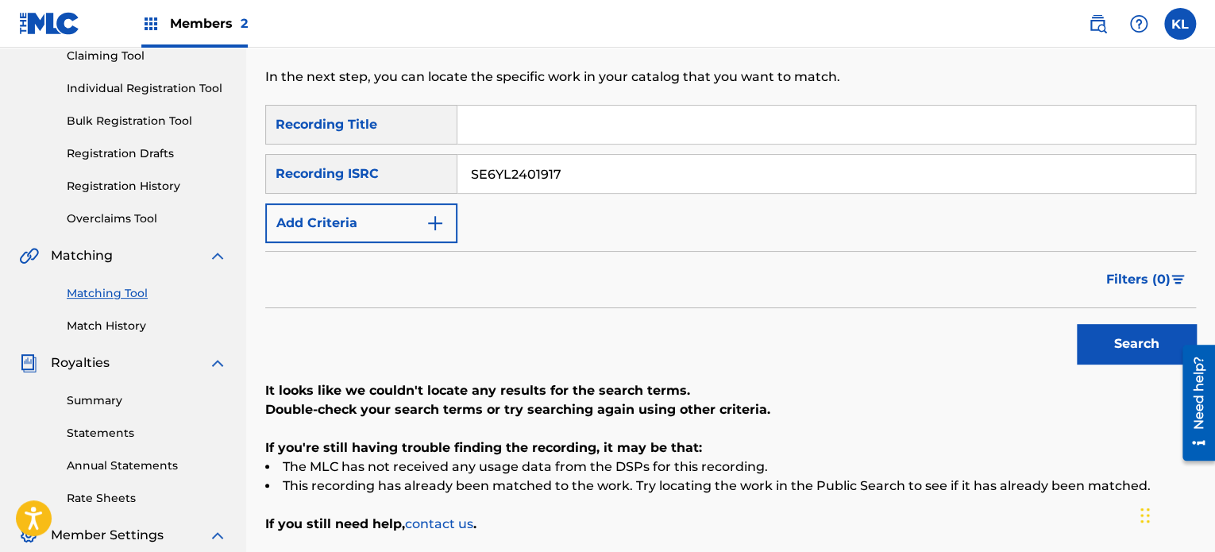
click at [1076, 324] on button "Search" at bounding box center [1135, 344] width 119 height 40
paste input "2796"
click at [1076, 324] on button "Search" at bounding box center [1135, 344] width 119 height 40
paste input "298"
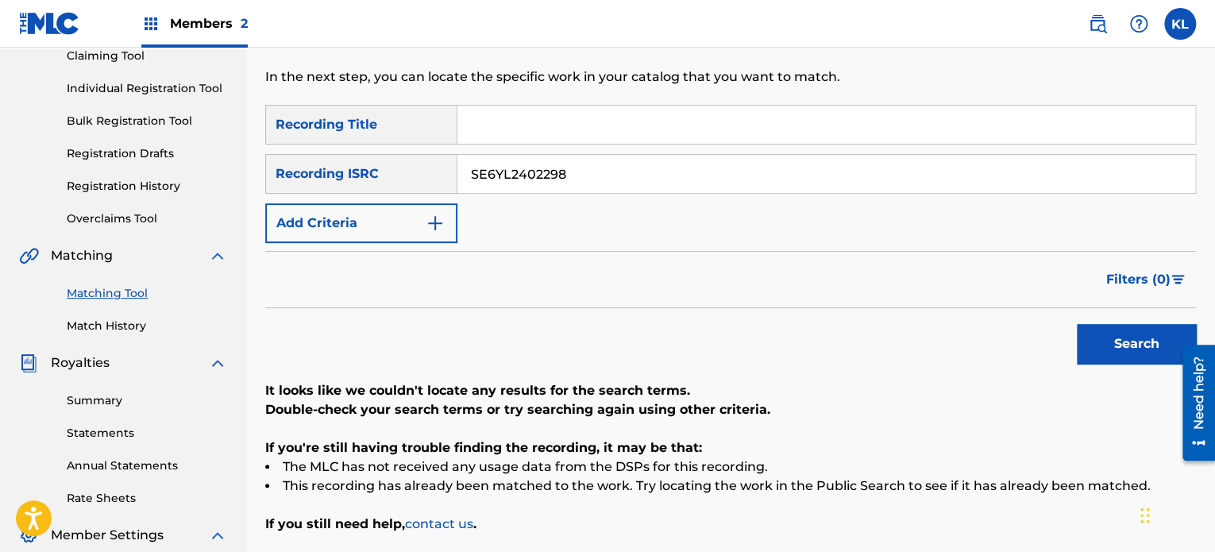
click at [1076, 324] on button "Search" at bounding box center [1135, 344] width 119 height 40
paste input "721"
click at [1076, 324] on button "Search" at bounding box center [1135, 344] width 119 height 40
paste input "250"
click at [1076, 324] on button "Search" at bounding box center [1135, 344] width 119 height 40
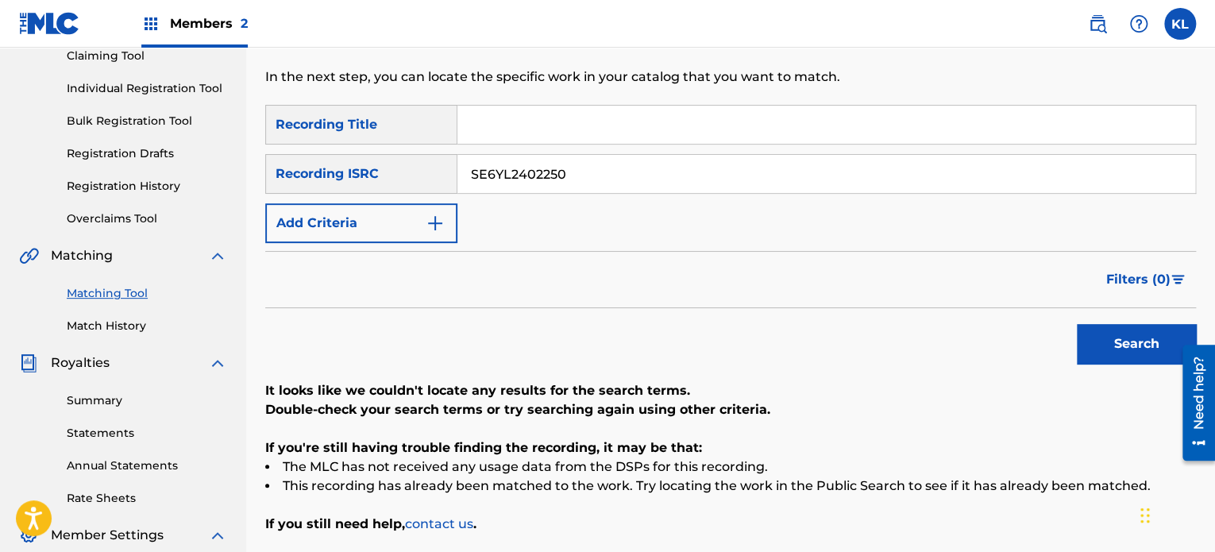
paste input "482"
click at [1076, 324] on button "Search" at bounding box center [1135, 344] width 119 height 40
paste input "0640"
click at [1076, 324] on button "Search" at bounding box center [1135, 344] width 119 height 40
paste input "272"
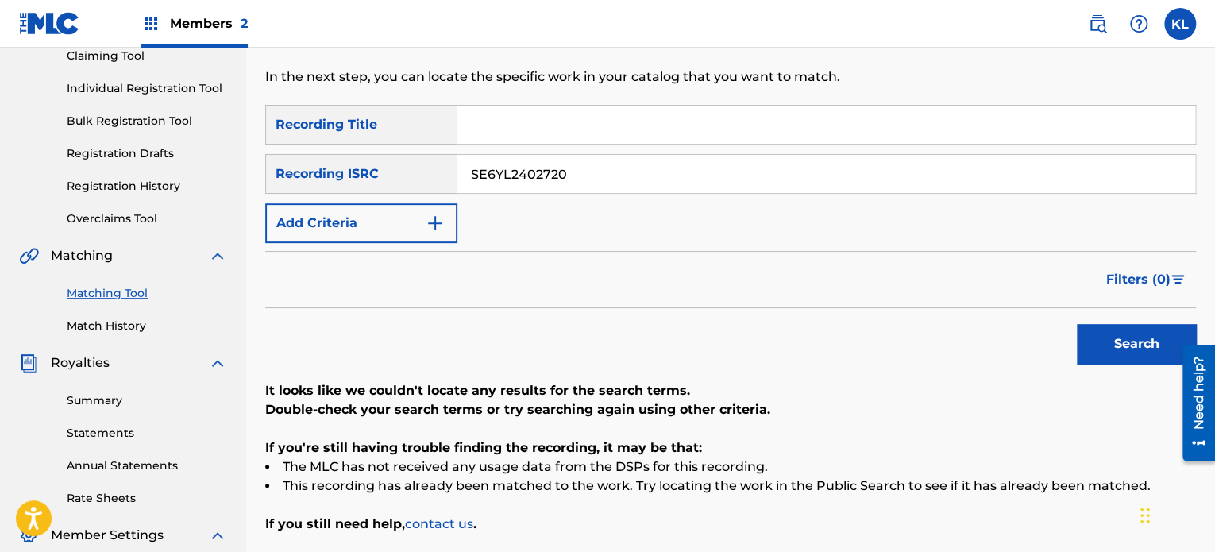
click at [1076, 324] on button "Search" at bounding box center [1135, 344] width 119 height 40
paste input "154"
click at [1076, 324] on button "Search" at bounding box center [1135, 344] width 119 height 40
paste input "43"
click at [1076, 324] on button "Search" at bounding box center [1135, 344] width 119 height 40
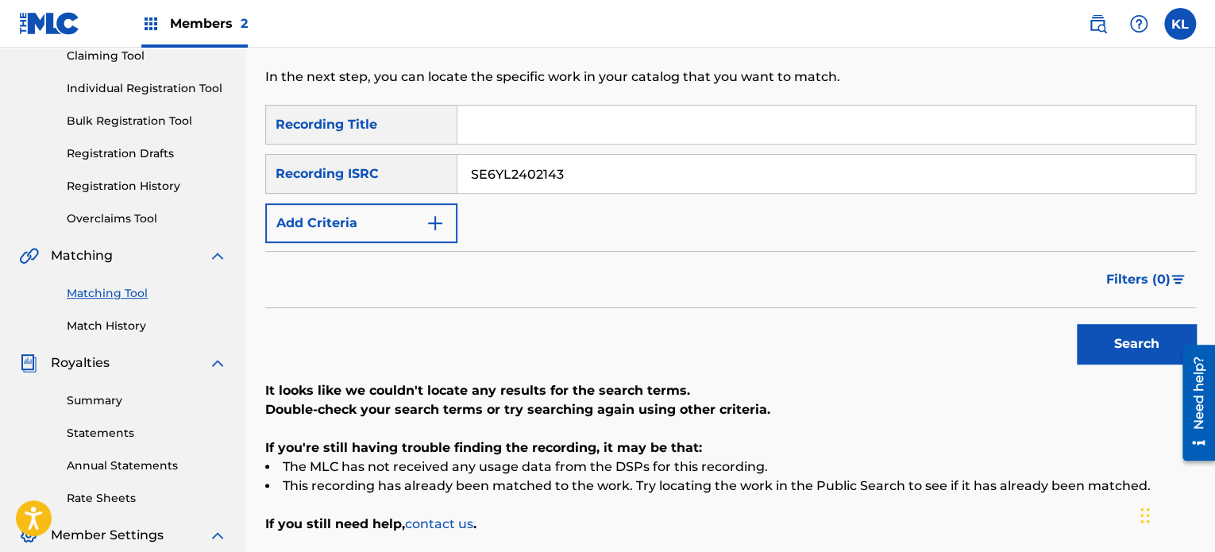
paste input "52"
type input "SE6YL2402152"
click at [1076, 324] on button "Search" at bounding box center [1135, 344] width 119 height 40
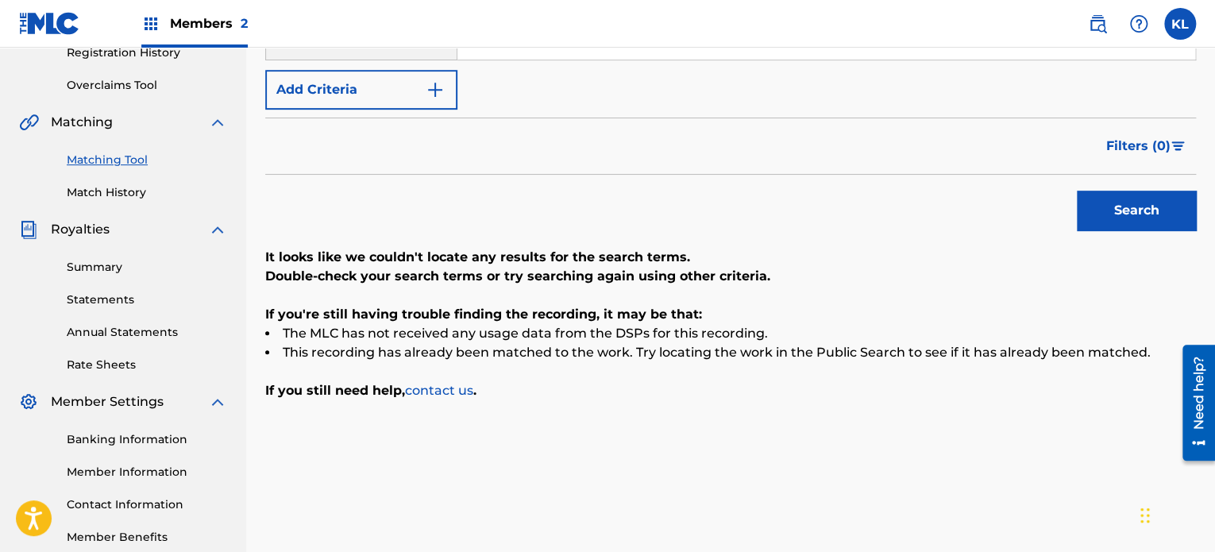
scroll to position [324, 0]
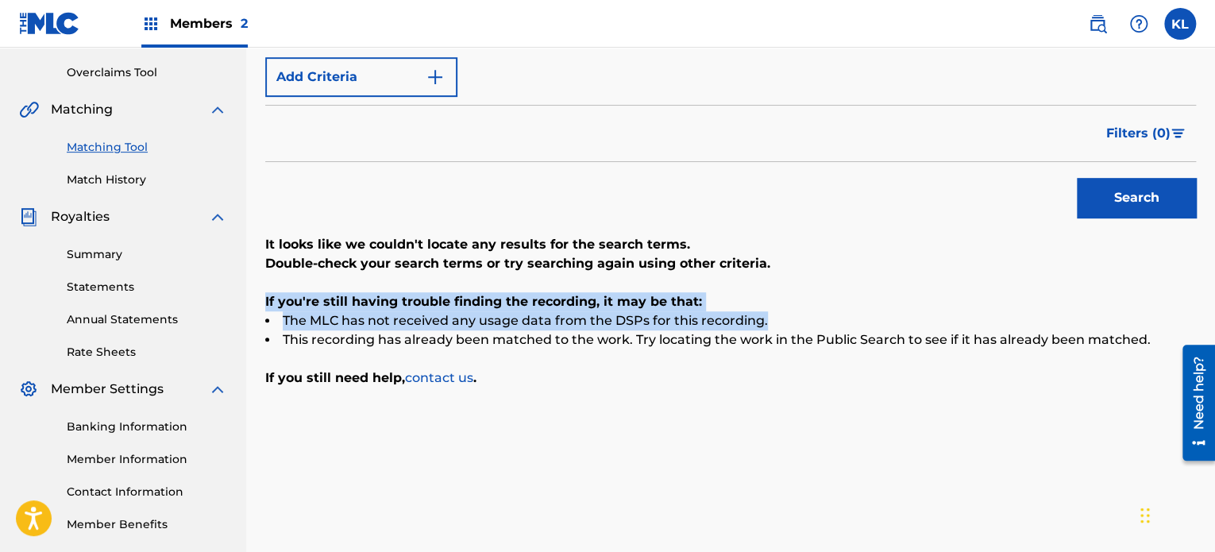
drag, startPoint x: 772, startPoint y: 318, endPoint x: 264, endPoint y: 303, distance: 508.3
click at [264, 303] on div "Matching Tool The Matching Tool allows Members to match sound recordings to wor…" at bounding box center [730, 157] width 968 height 788
copy div "If you're still having trouble finding the recording, it may be that: The MLC h…"
click at [441, 378] on link "contact us" at bounding box center [439, 377] width 68 height 15
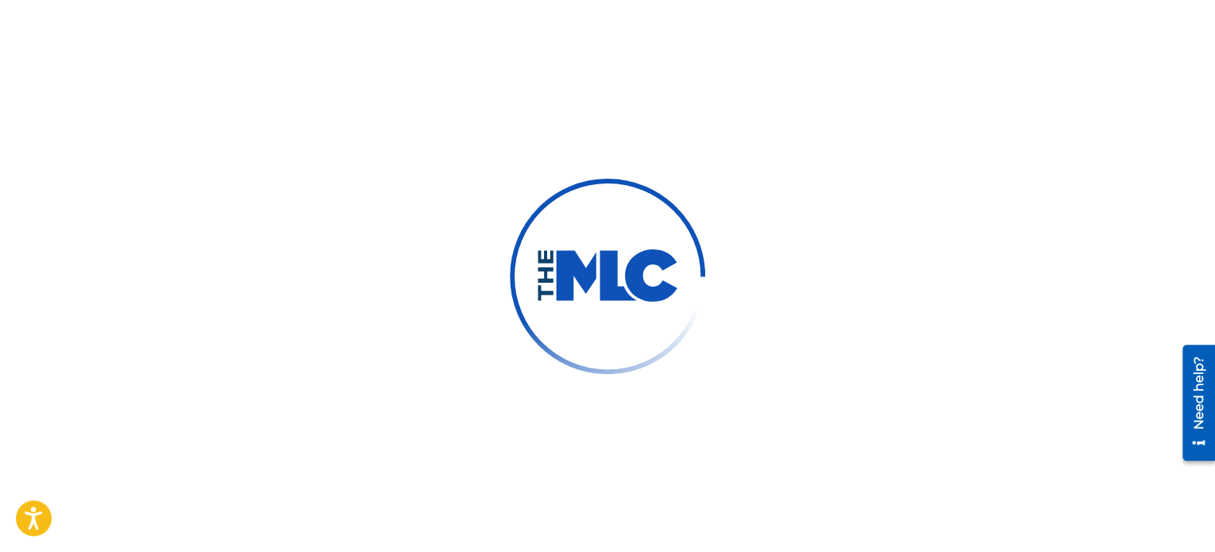
type input "[PERSON_NAME]"
type input "[PERSON_NAME][EMAIL_ADDRESS][DOMAIN_NAME]"
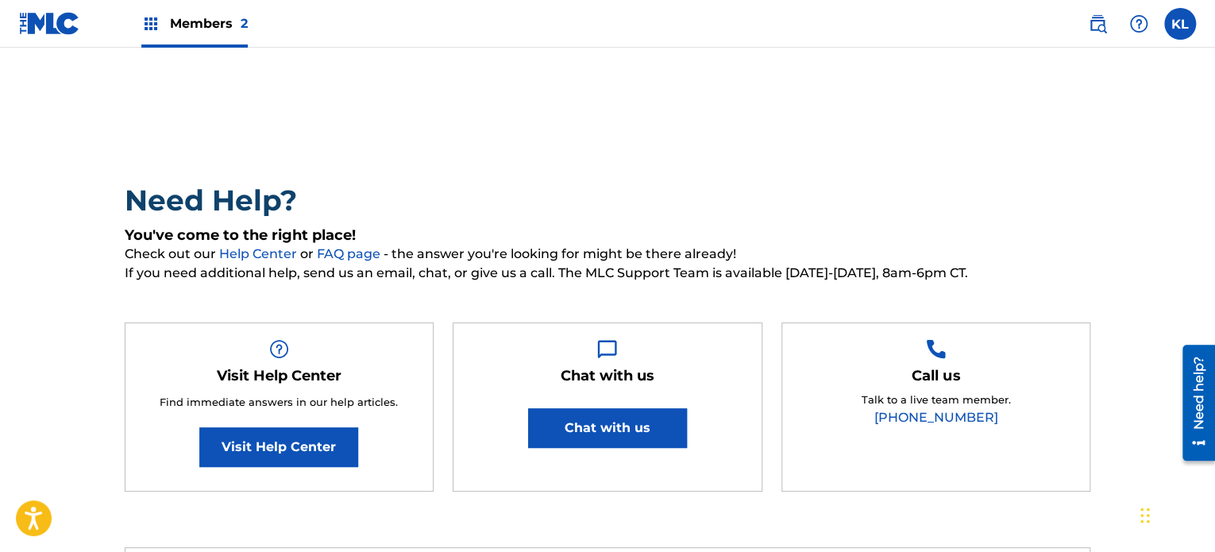
click at [645, 425] on button "Chat with us" at bounding box center [607, 428] width 159 height 40
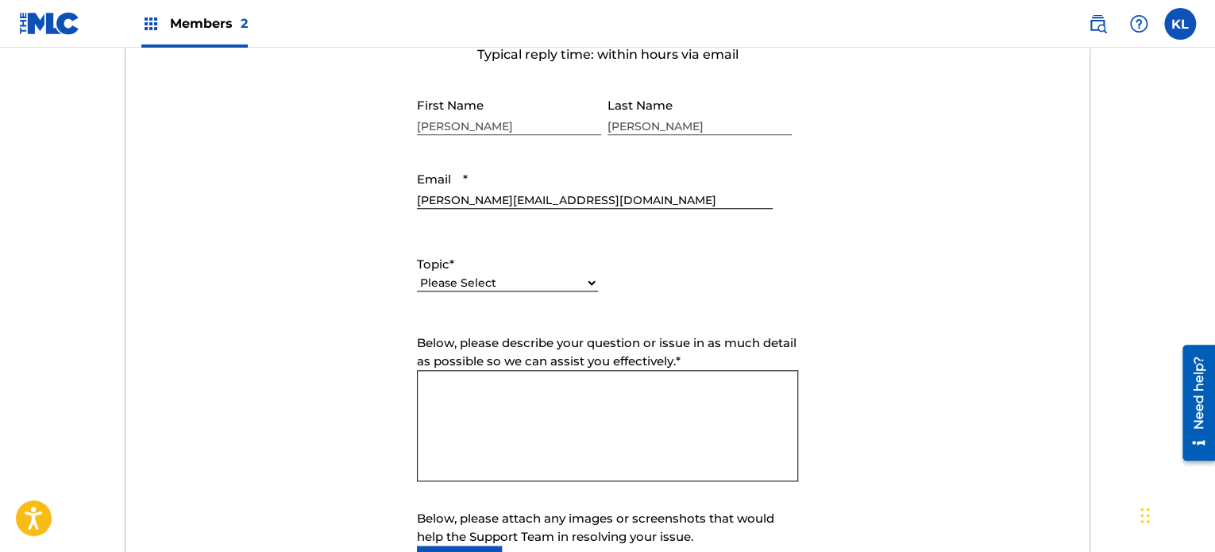
scroll to position [630, 0]
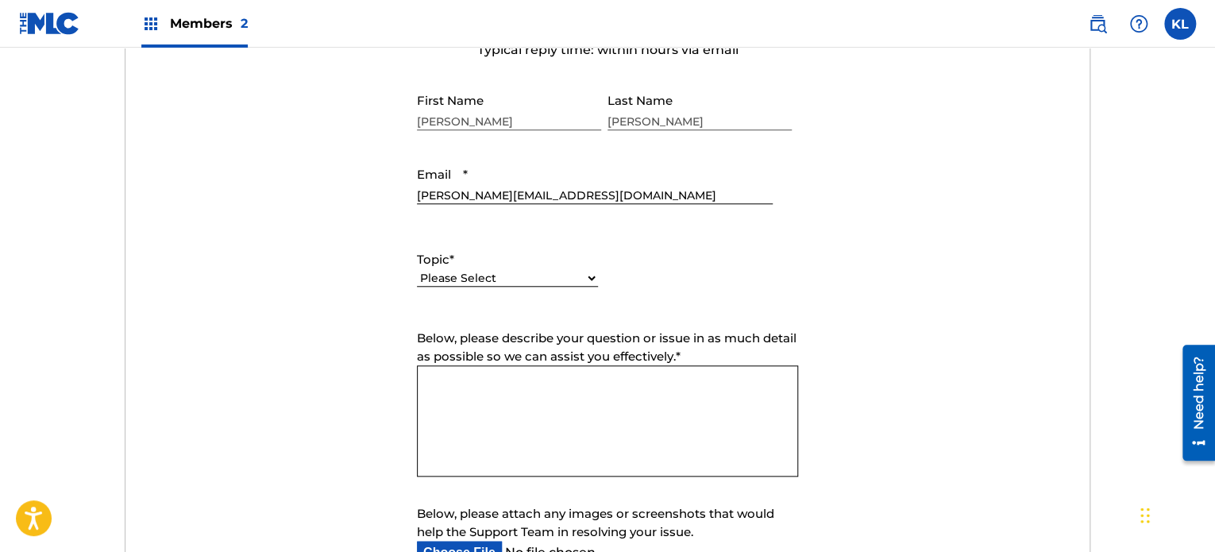
click at [518, 283] on select "Please Select I need help with my account I need help with managing my catalog …" at bounding box center [507, 278] width 181 height 17
select select "I need help with managing my catalog"
click at [417, 270] on select "Please Select I need help with my account I need help with managing my catalog …" at bounding box center [507, 278] width 181 height 17
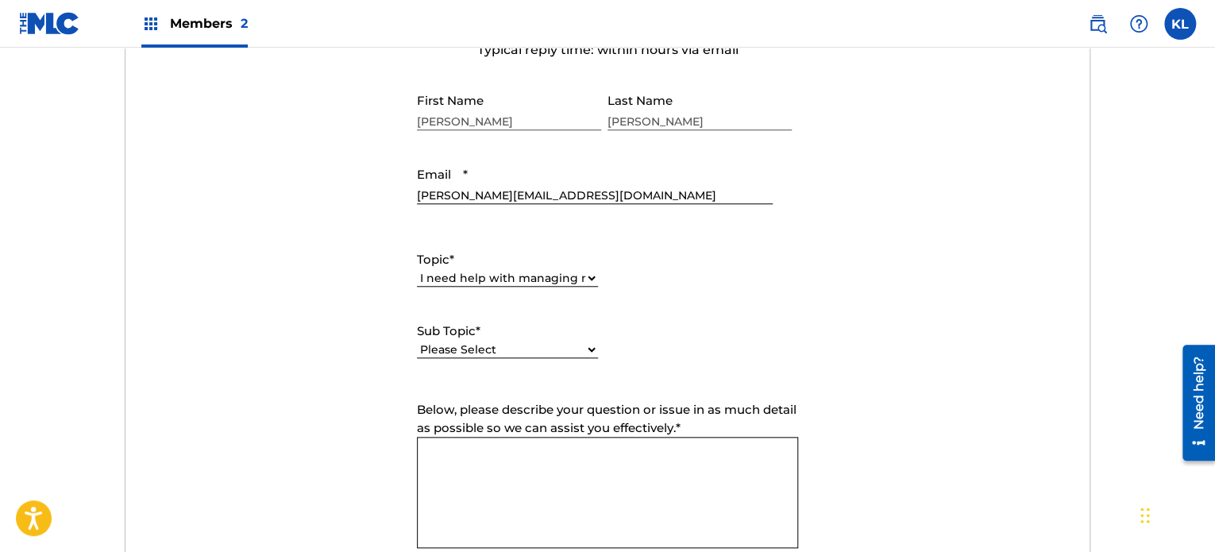
click at [481, 355] on select "Please Select I need help with CWR I need help registering my work(s) in The ML…" at bounding box center [507, 349] width 181 height 17
select select "I need help with the Matching Tool"
click at [417, 341] on select "Please Select I need help with CWR I need help registering my work(s) in The ML…" at bounding box center [507, 349] width 181 height 17
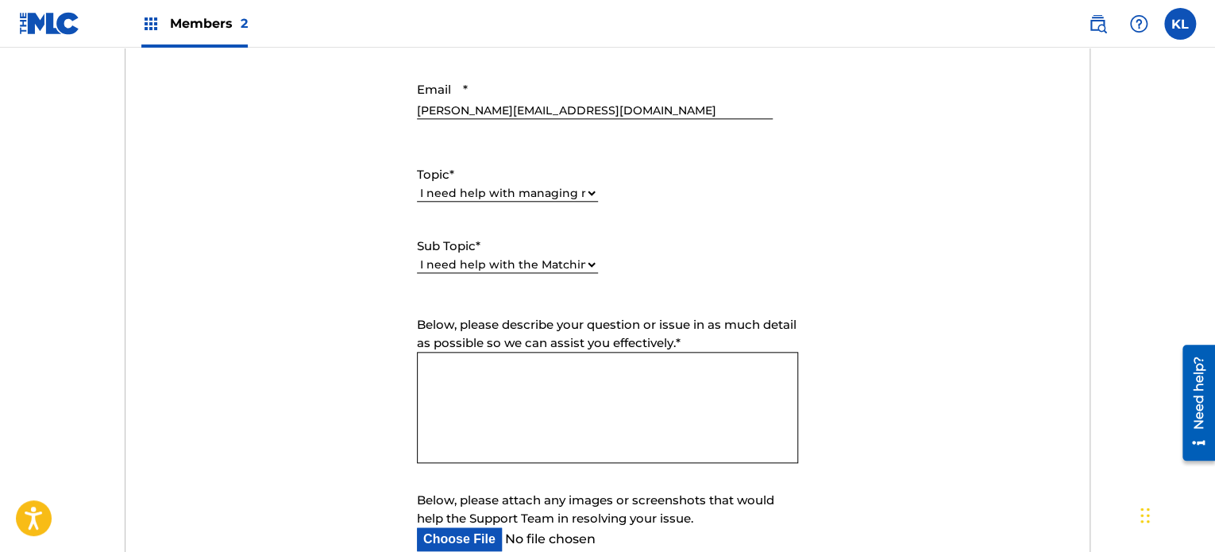
click at [547, 399] on textarea "Below, please describe your question or issue in as much detail as possible so …" at bounding box center [607, 407] width 381 height 111
click at [483, 368] on textarea "Hi there, I have a large list of ISRCs which" at bounding box center [607, 407] width 381 height 111
click at [683, 375] on textarea "Hi there, we have a large list of ISRCs which" at bounding box center [607, 407] width 381 height 111
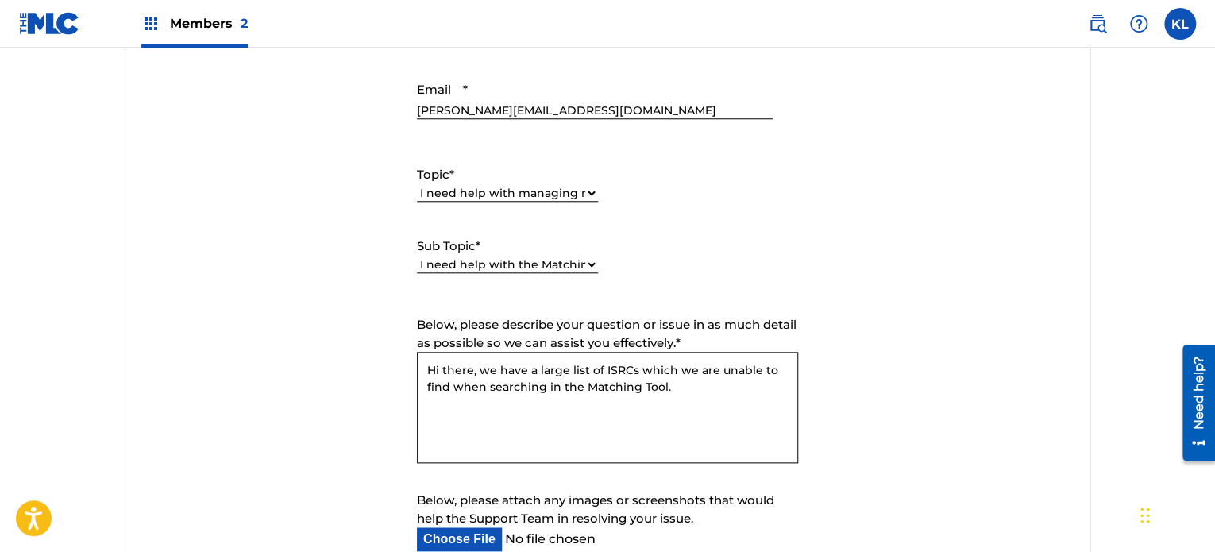
paste textarea "If you're still having trouble finding the recording, it may be that: The MLC h…"
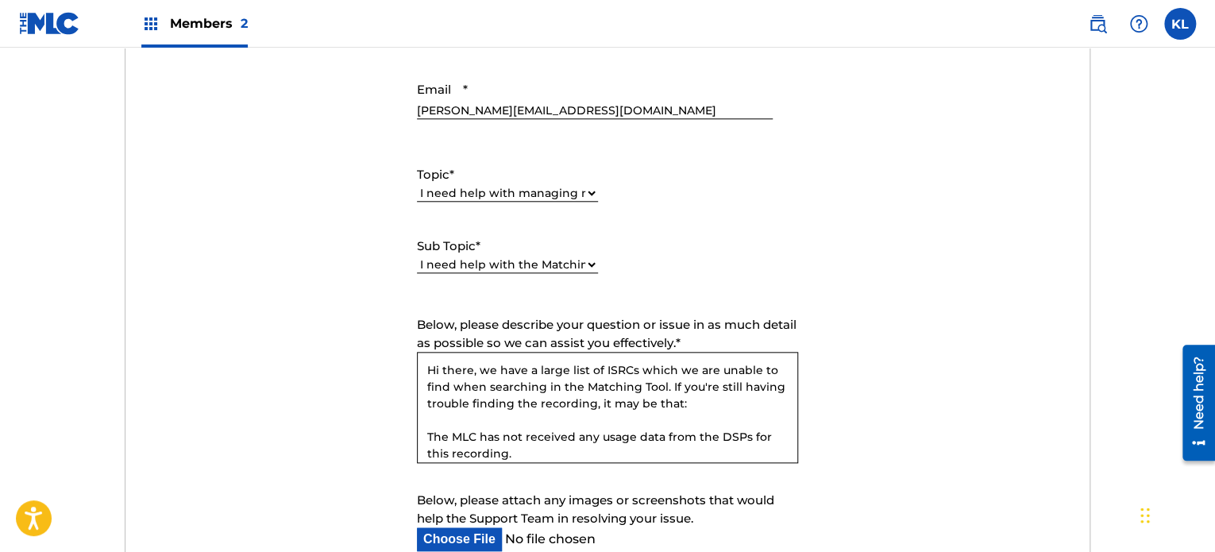
drag, startPoint x: 665, startPoint y: 382, endPoint x: 696, endPoint y: 408, distance: 40.6
click at [696, 408] on textarea "Hi there, we have a large list of ISRCs which we are unable to find when search…" at bounding box center [607, 407] width 381 height 111
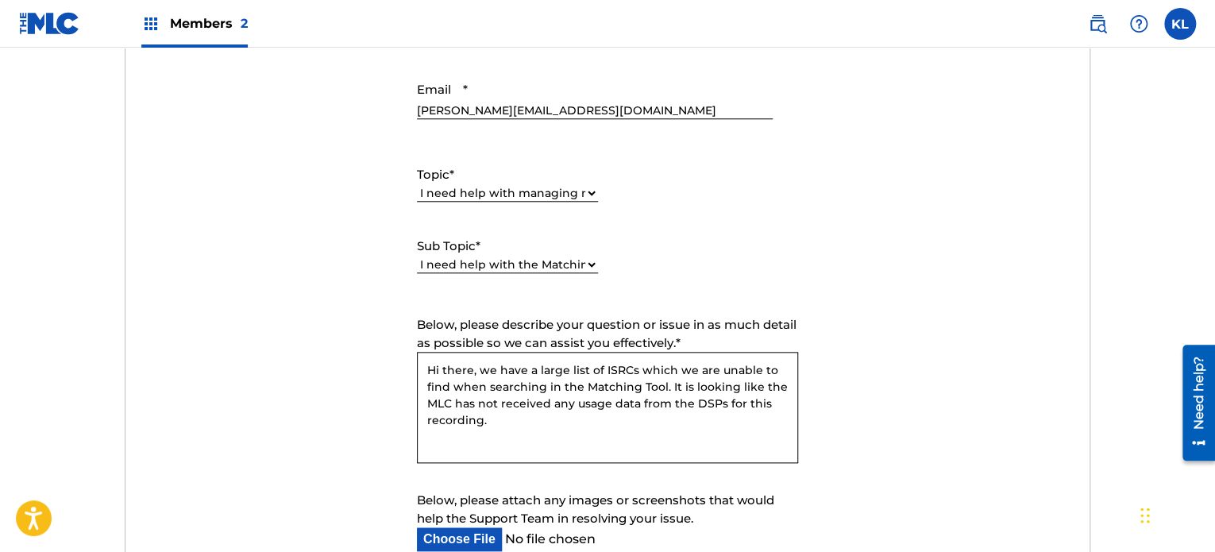
click at [584, 418] on textarea "Hi there, we have a large list of ISRCs which we are unable to find when search…" at bounding box center [607, 407] width 381 height 111
click at [502, 402] on textarea "Hi there, we have a large list of ISRCs which we are unable to find when search…" at bounding box center [607, 407] width 381 height 111
click at [782, 402] on textarea "Hi there, we have a large list of ISRCs which we are unable to find when search…" at bounding box center [607, 407] width 381 height 111
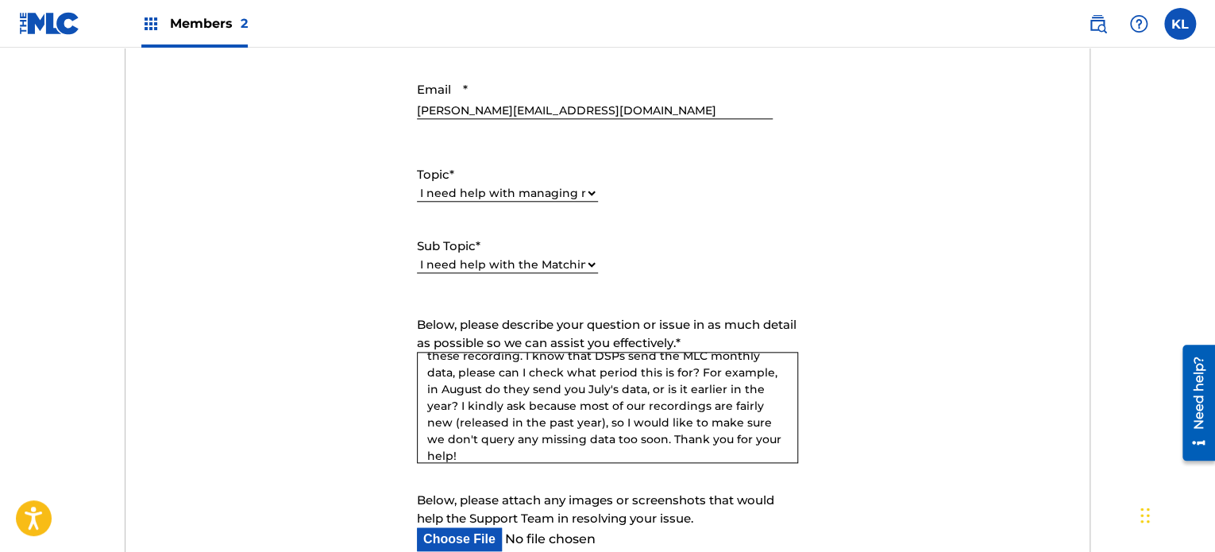
scroll to position [76, 0]
click at [658, 426] on textarea "Hi there, we have a large list of ISRCs which we are unable to find when search…" at bounding box center [607, 407] width 381 height 111
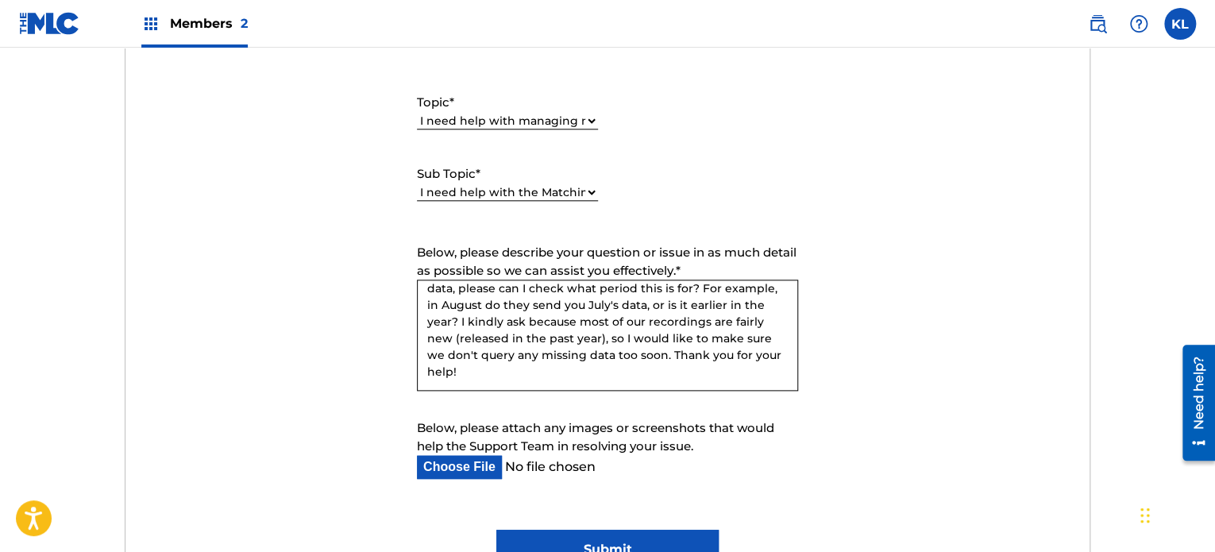
click at [683, 304] on textarea "Hi there, we have a large list of ISRCs which we are unable to find when search…" at bounding box center [607, 334] width 381 height 111
click at [641, 319] on textarea "Hi there, we have a large list of ISRCs which we are unable to find when search…" at bounding box center [607, 334] width 381 height 111
click at [575, 339] on textarea "Hi there, we have a large list of ISRCs which we are unable to find when search…" at bounding box center [607, 334] width 381 height 111
click at [718, 341] on textarea "Hi there, we have a large list of ISRCs which we are unable to find when search…" at bounding box center [607, 334] width 381 height 111
click at [618, 360] on textarea "Hi there, we have a large list of ISRCs which we are unable to find when search…" at bounding box center [607, 334] width 381 height 111
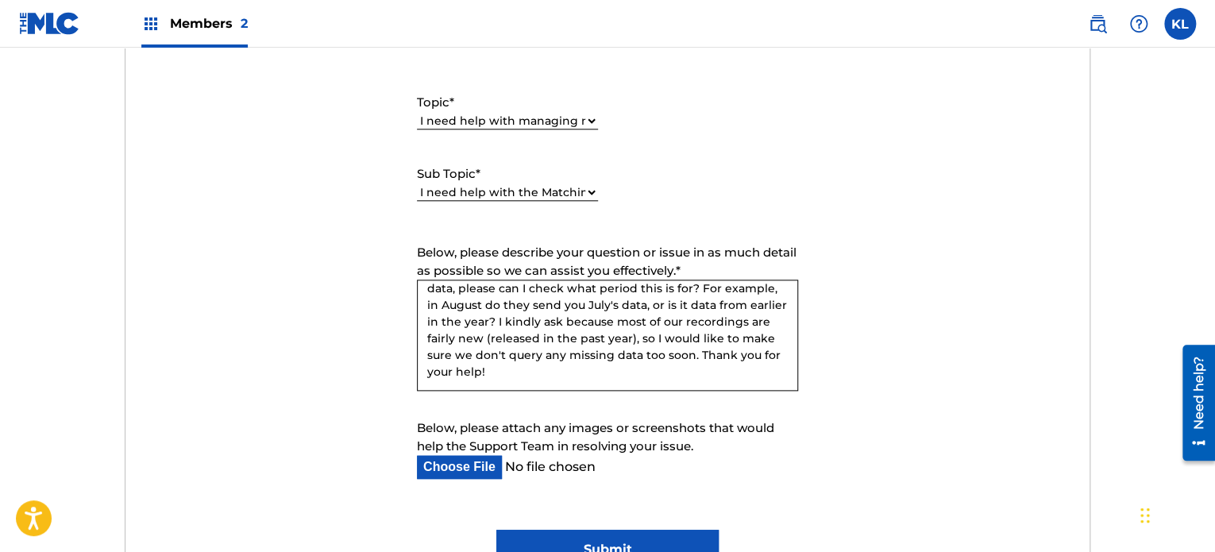
click at [657, 373] on textarea "Hi there, we have a large list of ISRCs which we are unable to find when search…" at bounding box center [607, 334] width 381 height 111
click at [874, 377] on form "Submit a request Typical reply time: within hours via email First Name [PERSON_…" at bounding box center [607, 201] width 965 height 735
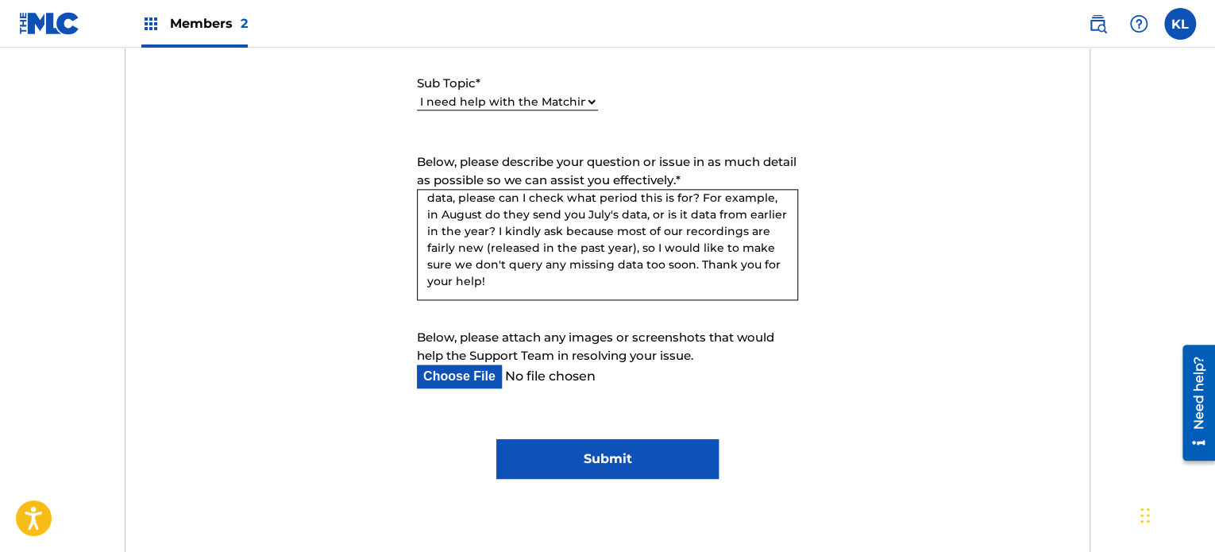
scroll to position [883, 0]
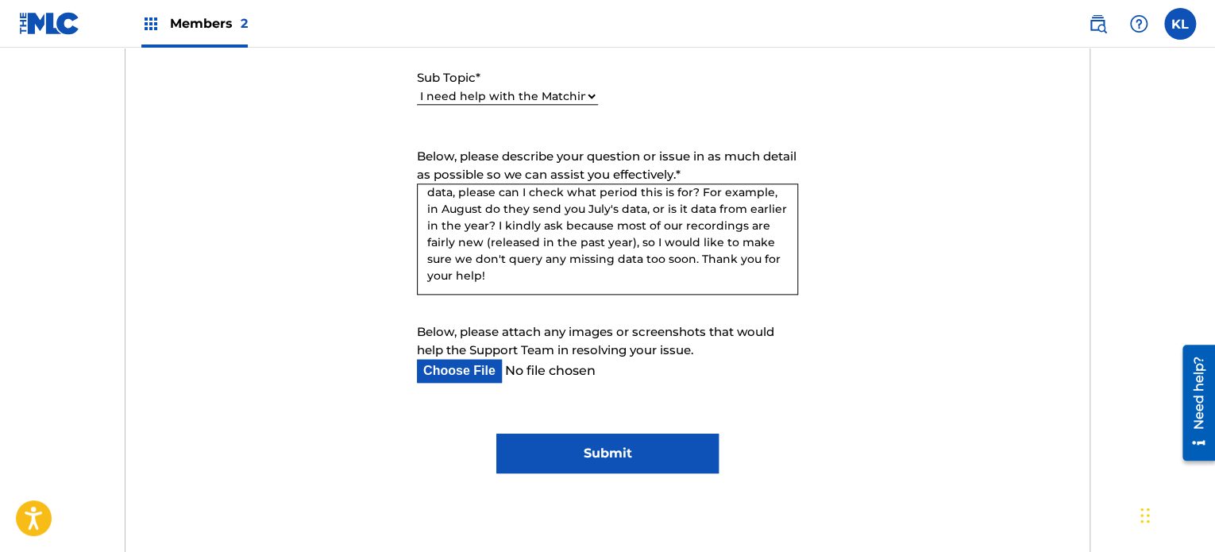
click at [732, 259] on textarea "Hi there, we have a large list of ISRCs which we are unable to find when search…" at bounding box center [607, 238] width 381 height 111
click at [911, 291] on form "Submit a request Typical reply time: within hours via email First Name [PERSON_…" at bounding box center [607, 105] width 965 height 735
click at [734, 256] on textarea "Hi there, we have a large list of ISRCs which we are unable to find when search…" at bounding box center [607, 238] width 381 height 111
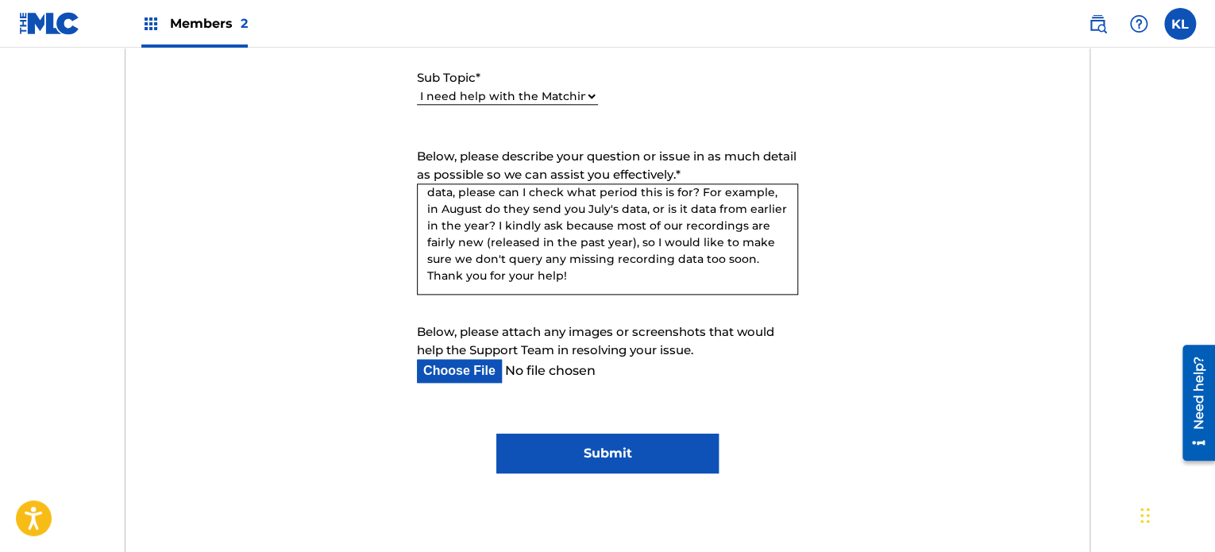
click at [907, 280] on form "Submit a request Typical reply time: within hours via email First Name [PERSON_…" at bounding box center [607, 105] width 965 height 735
click at [568, 274] on textarea "Hi there, we have a large list of ISRCs which we are unable to find when search…" at bounding box center [607, 238] width 381 height 111
type textarea "Hi there, we have a large list of ISRCs which we are unable to find when search…"
click at [747, 346] on label "Below, please attach any images or screenshots that would help the Support Team…" at bounding box center [607, 341] width 381 height 36
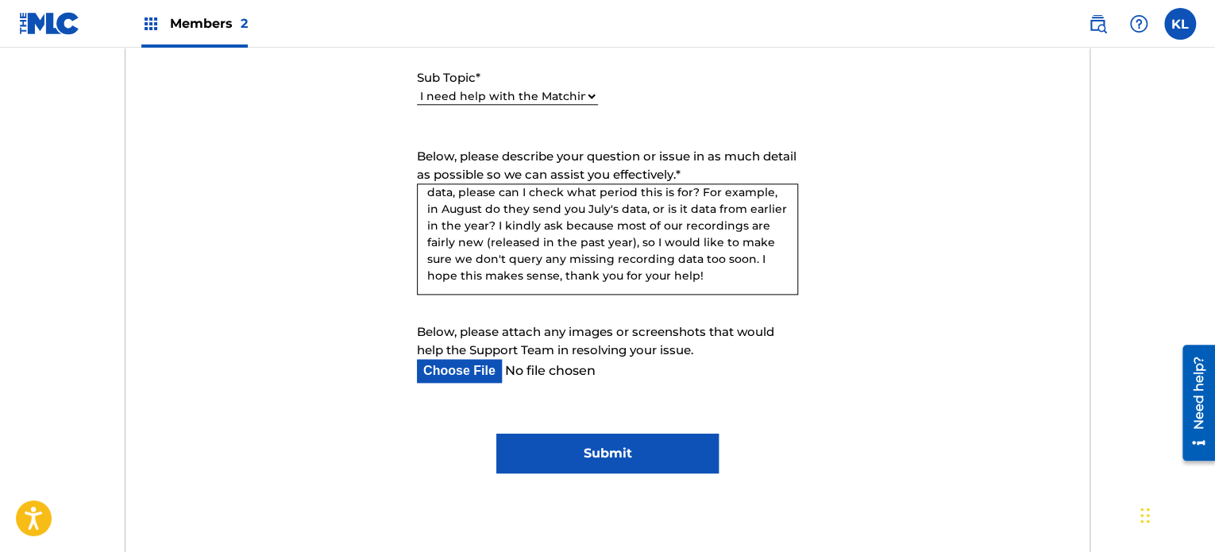
click at [747, 359] on input "Below, please attach any images or screenshots that would help the Support Team…" at bounding box center [595, 371] width 356 height 24
click at [610, 453] on input "Submit" at bounding box center [606, 453] width 221 height 40
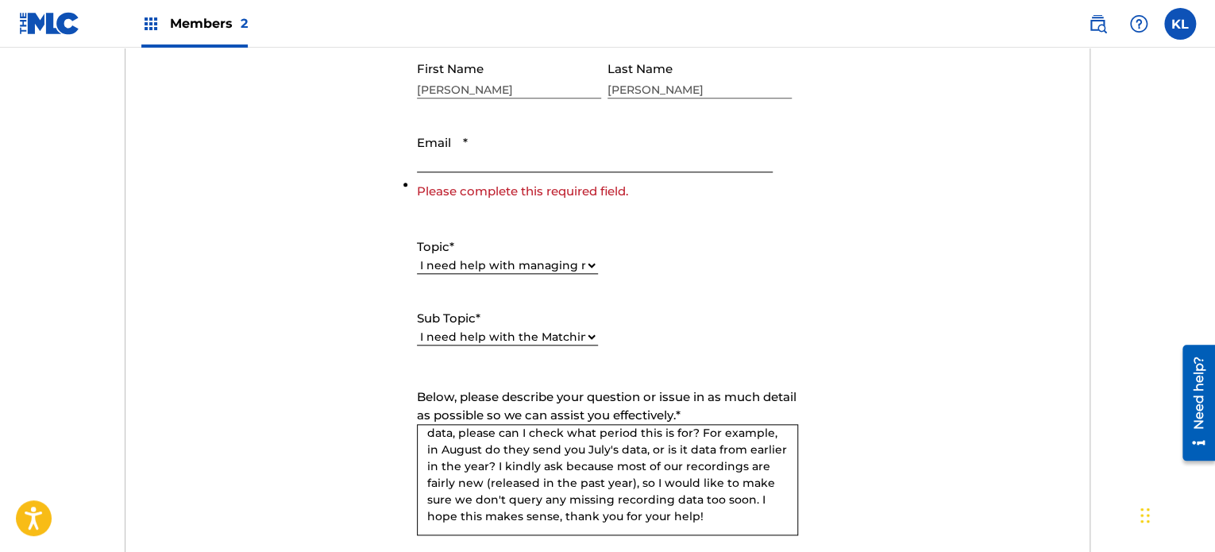
scroll to position [660, 0]
click at [503, 152] on input "Email *" at bounding box center [595, 150] width 356 height 45
type input "[PERSON_NAME][EMAIL_ADDRESS][DOMAIN_NAME]"
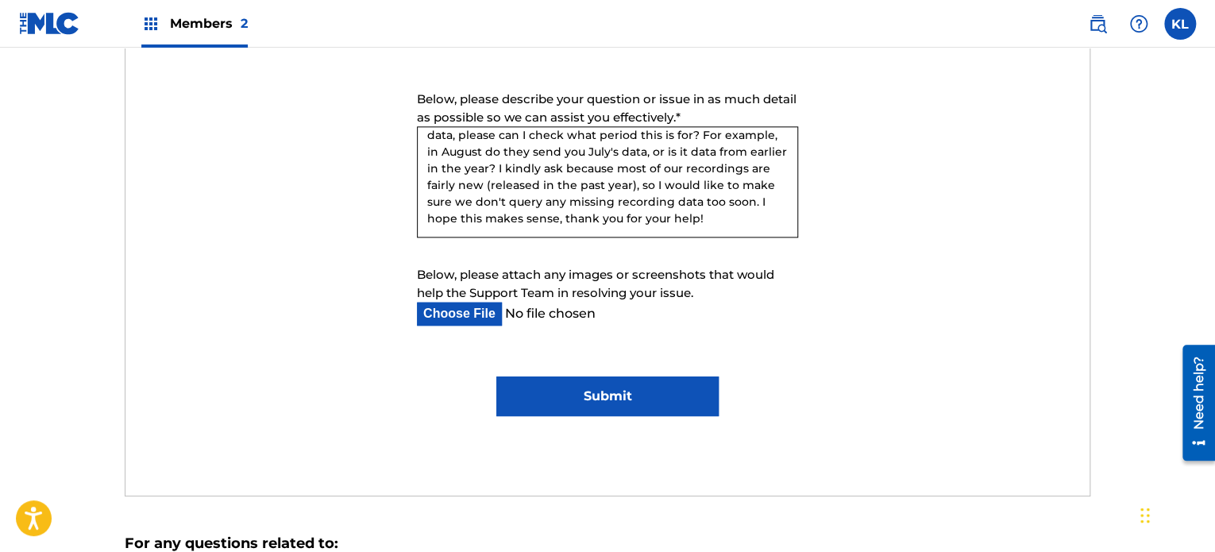
scroll to position [950, 0]
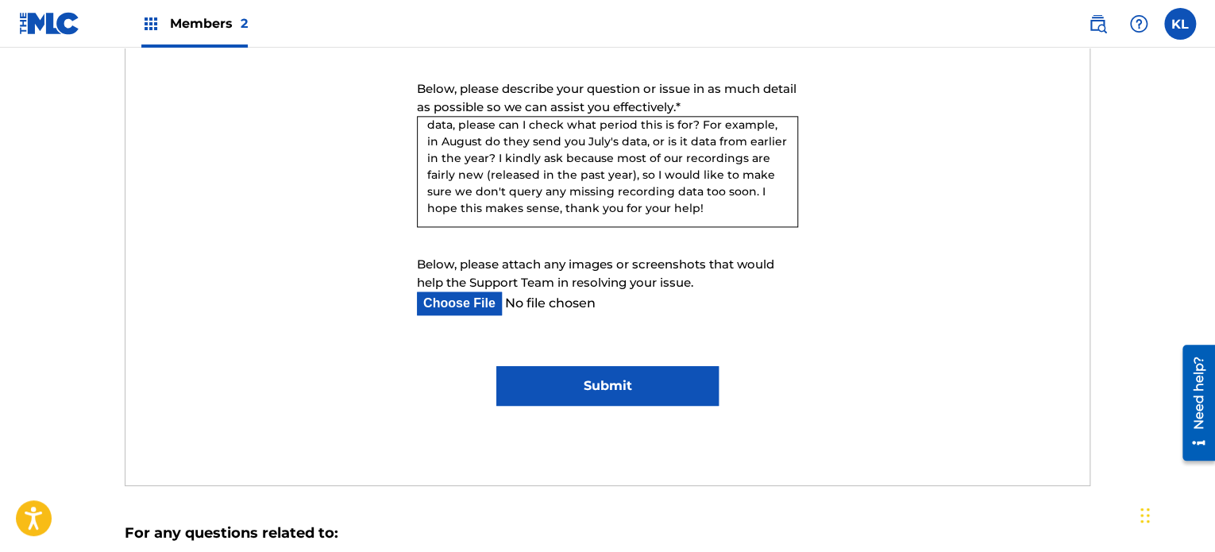
click at [626, 387] on input "Submit" at bounding box center [606, 386] width 221 height 40
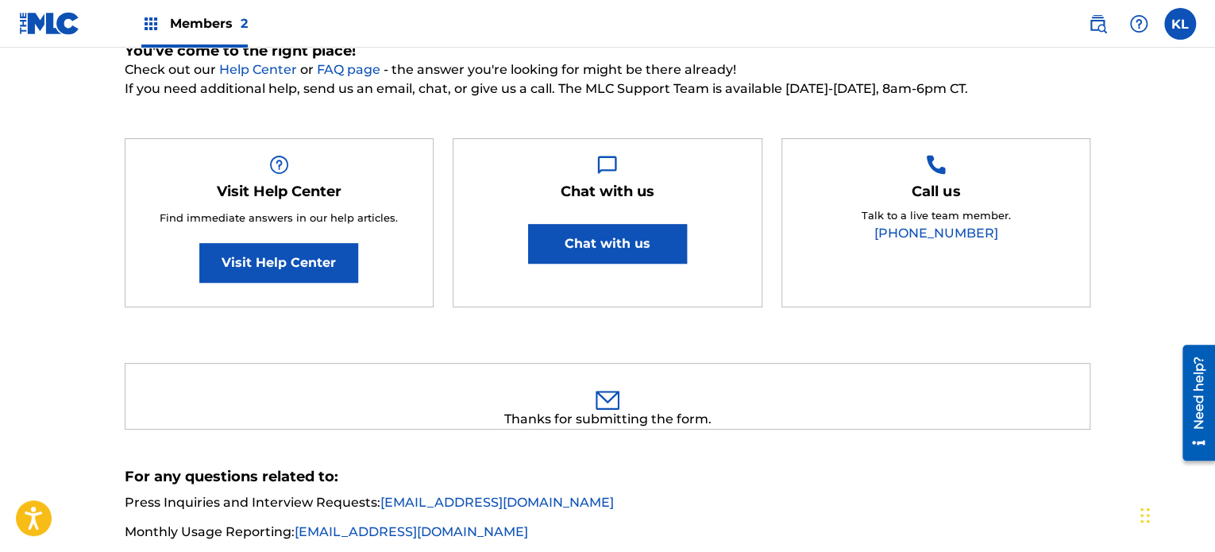
scroll to position [187, 0]
